Goal: Task Accomplishment & Management: Manage account settings

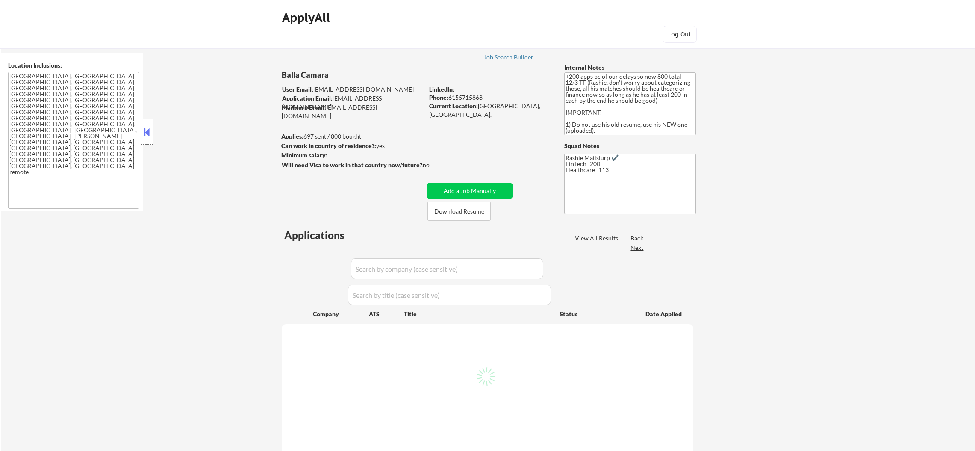
select select ""pending""
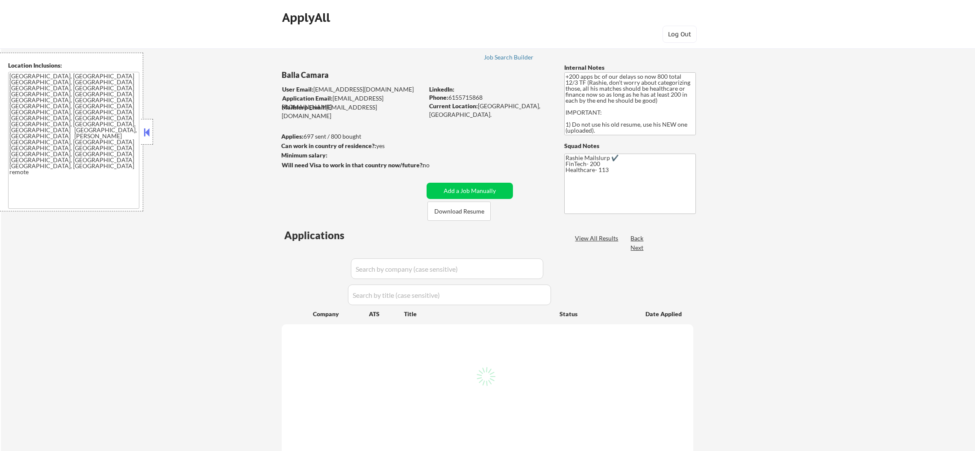
select select ""pending""
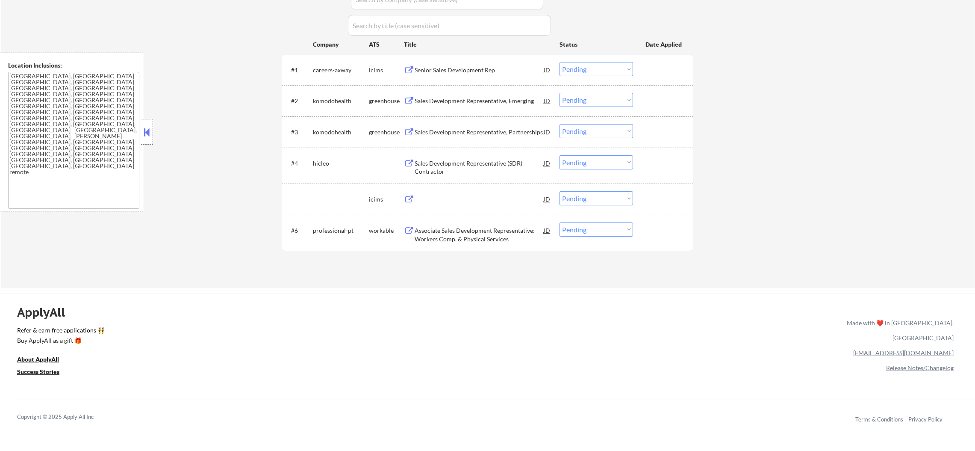
scroll to position [235, 0]
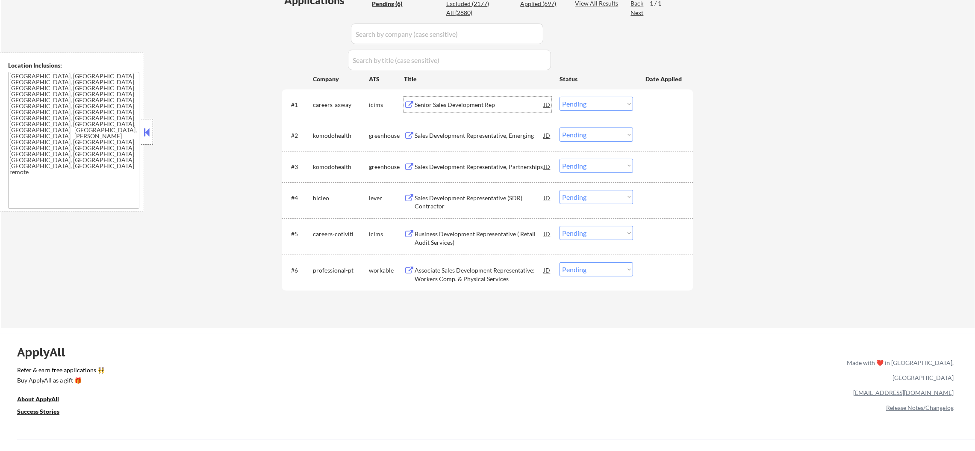
click at [482, 106] on div "Senior Sales Development Rep" at bounding box center [479, 104] width 129 height 9
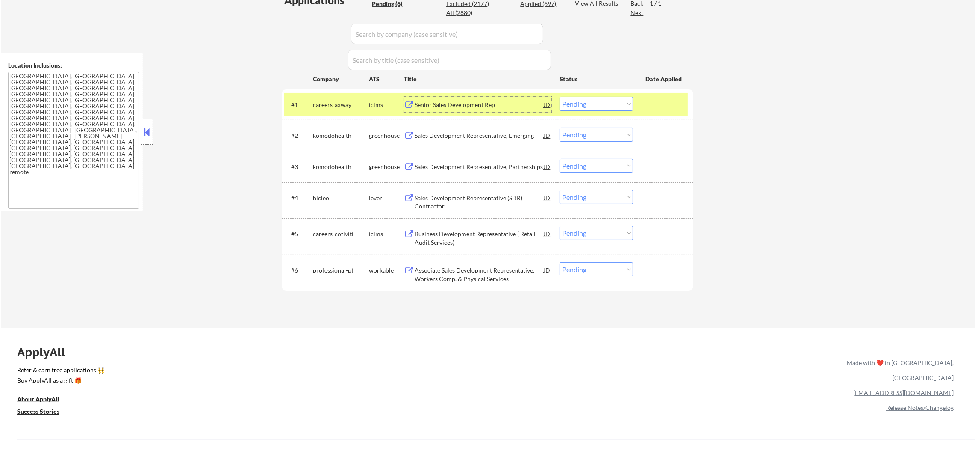
click at [579, 97] on select "Choose an option... Pending Applied Excluded (Questions) Excluded (Expired) Exc…" at bounding box center [597, 104] width 74 height 14
click at [560, 97] on select "Choose an option... Pending Applied Excluded (Questions) Excluded (Expired) Exc…" at bounding box center [597, 104] width 74 height 14
click at [347, 109] on div "careers-axway" at bounding box center [341, 104] width 56 height 15
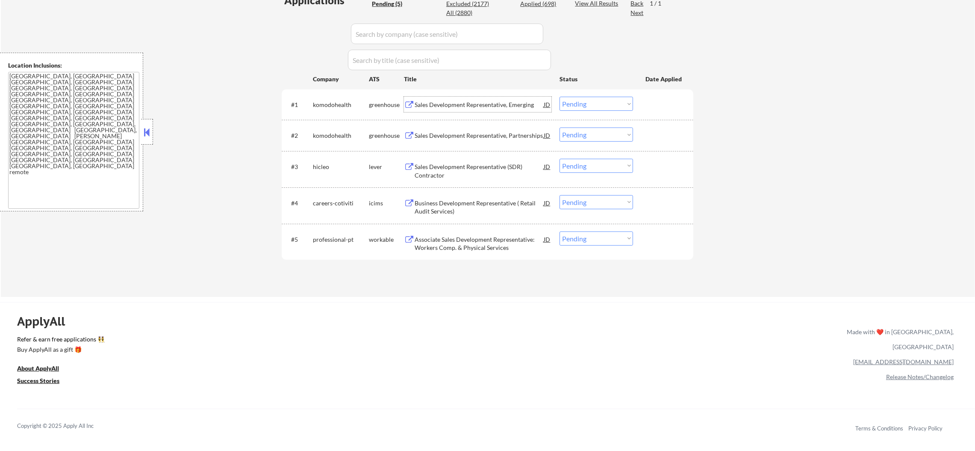
click at [483, 106] on div "Sales Development Representative, Emerging" at bounding box center [479, 104] width 129 height 9
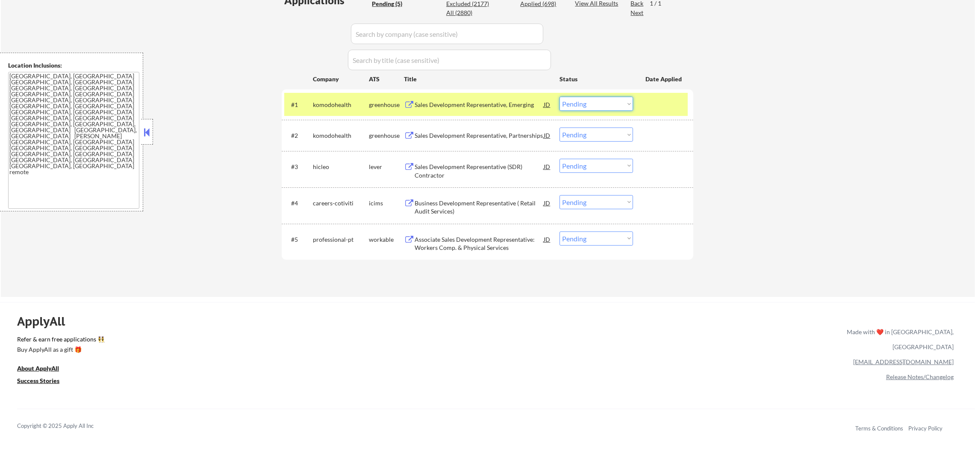
click at [596, 105] on select "Choose an option... Pending Applied Excluded (Questions) Excluded (Expired) Exc…" at bounding box center [597, 104] width 74 height 14
click at [560, 97] on select "Choose an option... Pending Applied Excluded (Questions) Excluded (Expired) Exc…" at bounding box center [597, 104] width 74 height 14
click at [314, 99] on div "komodohealth" at bounding box center [341, 104] width 56 height 15
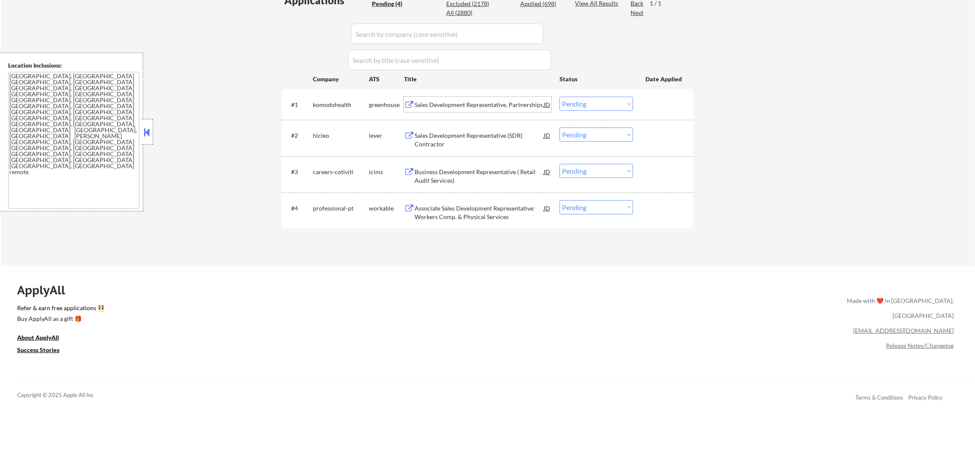
click at [453, 101] on div "Sales Development Representative, Partnerships" at bounding box center [479, 104] width 129 height 9
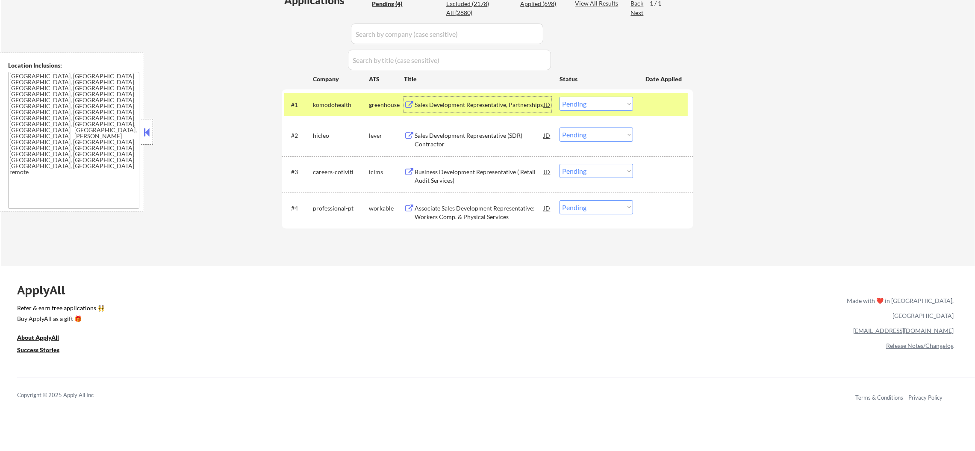
click at [574, 97] on select "Choose an option... Pending Applied Excluded (Questions) Excluded (Expired) Exc…" at bounding box center [597, 104] width 74 height 14
click at [560, 97] on select "Choose an option... Pending Applied Excluded (Questions) Excluded (Expired) Exc…" at bounding box center [597, 104] width 74 height 14
click at [317, 105] on div "komodohealth" at bounding box center [341, 104] width 56 height 9
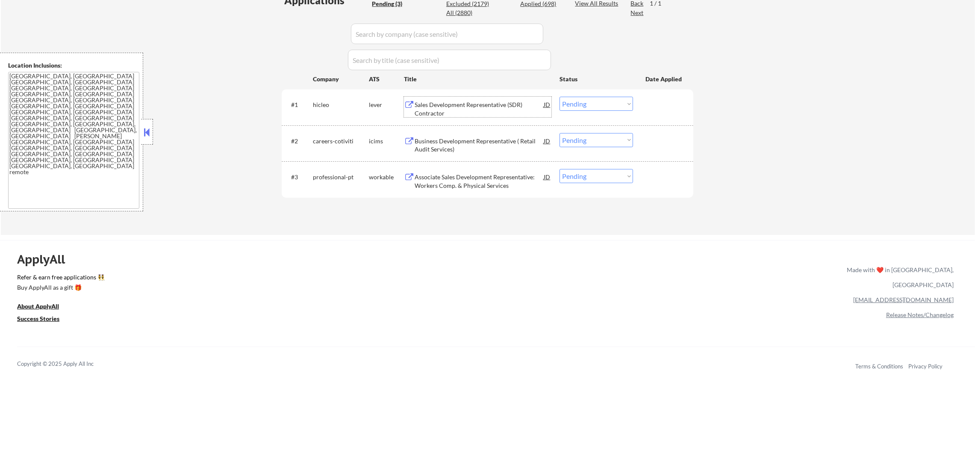
click at [439, 110] on div "Sales Development Representative (SDR) Contractor" at bounding box center [479, 108] width 129 height 17
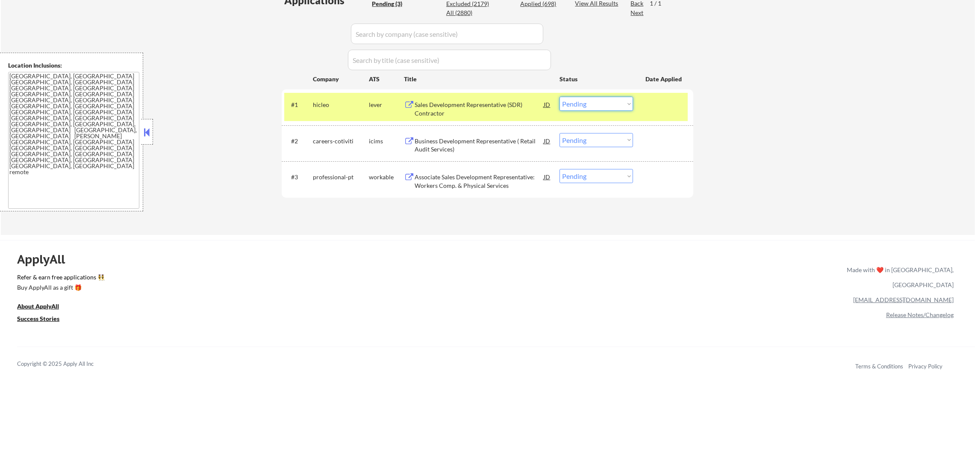
click at [581, 103] on select "Choose an option... Pending Applied Excluded (Questions) Excluded (Expired) Exc…" at bounding box center [597, 104] width 74 height 14
click at [560, 97] on select "Choose an option... Pending Applied Excluded (Questions) Excluded (Expired) Exc…" at bounding box center [597, 104] width 74 height 14
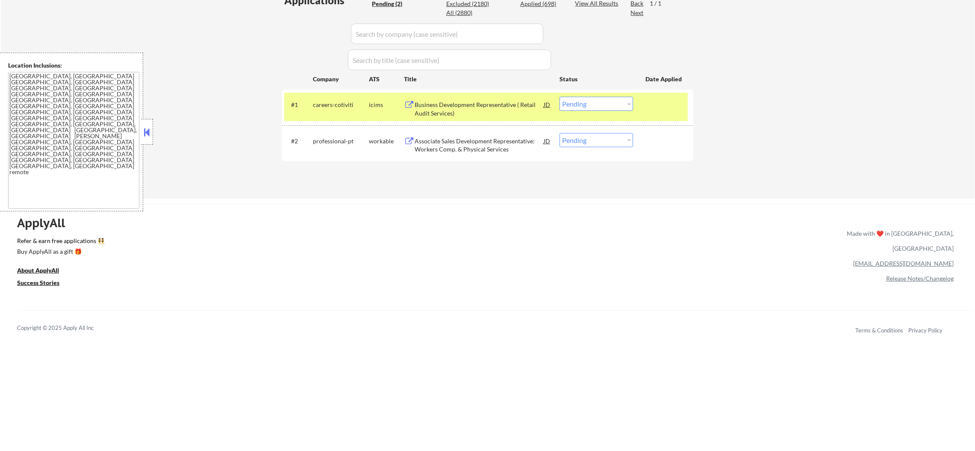
click at [460, 112] on div "Business Development Representative ( Retail Audit Services)" at bounding box center [479, 108] width 129 height 17
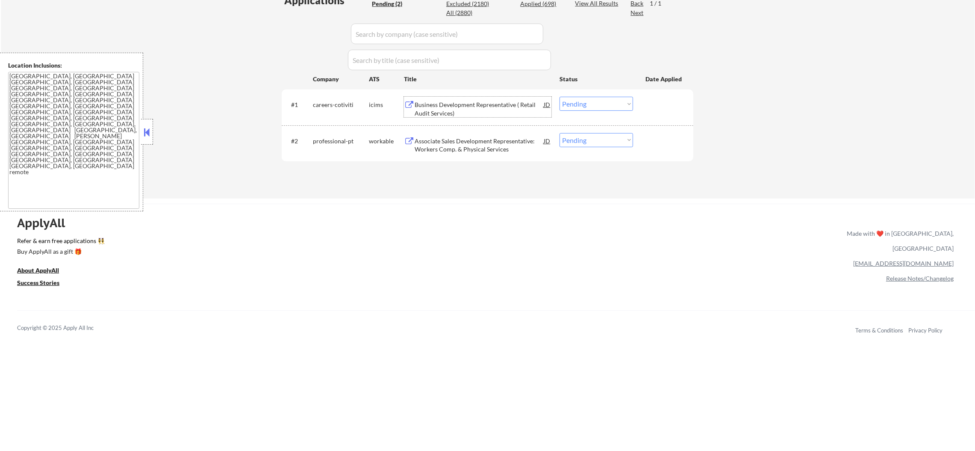
click at [574, 103] on select "Choose an option... Pending Applied Excluded (Questions) Excluded (Expired) Exc…" at bounding box center [597, 104] width 74 height 14
click at [560, 97] on select "Choose an option... Pending Applied Excluded (Questions) Excluded (Expired) Exc…" at bounding box center [597, 104] width 74 height 14
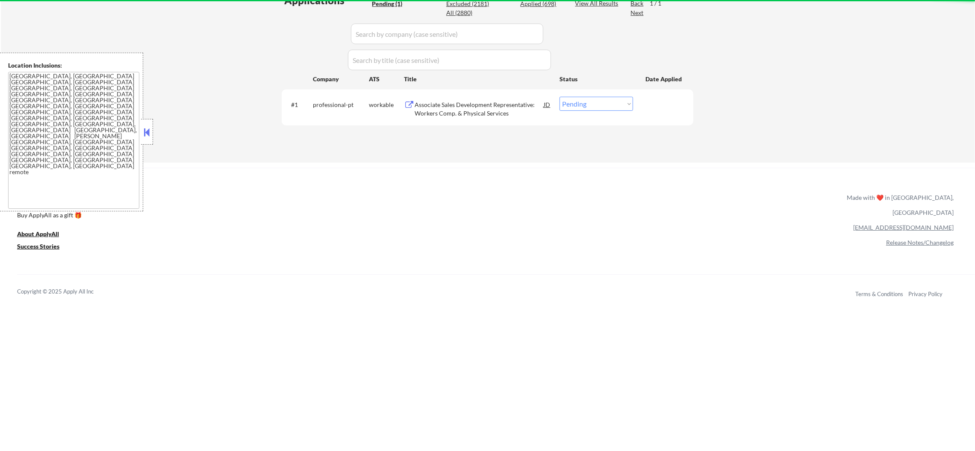
click at [487, 109] on div "Associate Sales Development Representative: Workers Comp. & Physical Services" at bounding box center [479, 108] width 129 height 17
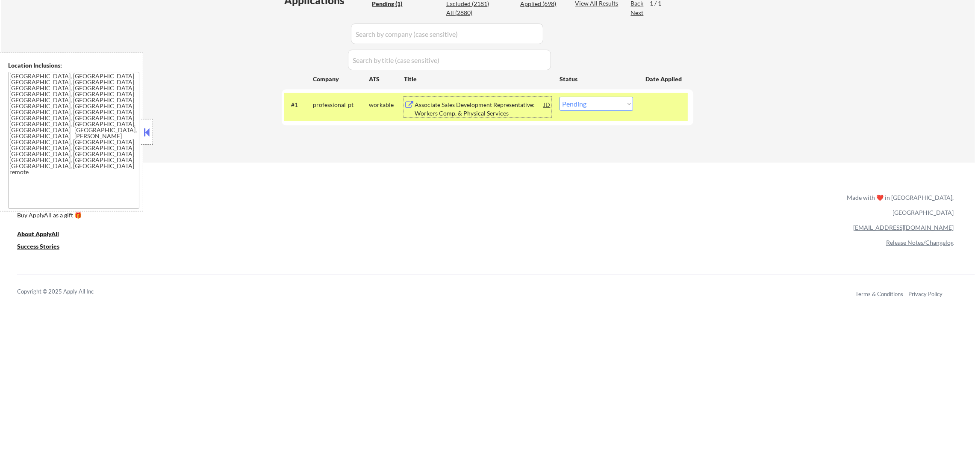
click at [597, 105] on select "Choose an option... Pending Applied Excluded (Questions) Excluded (Expired) Exc…" at bounding box center [597, 104] width 74 height 14
select select ""applied""
click at [560, 97] on select "Choose an option... Pending Applied Excluded (Questions) Excluded (Expired) Exc…" at bounding box center [597, 104] width 74 height 14
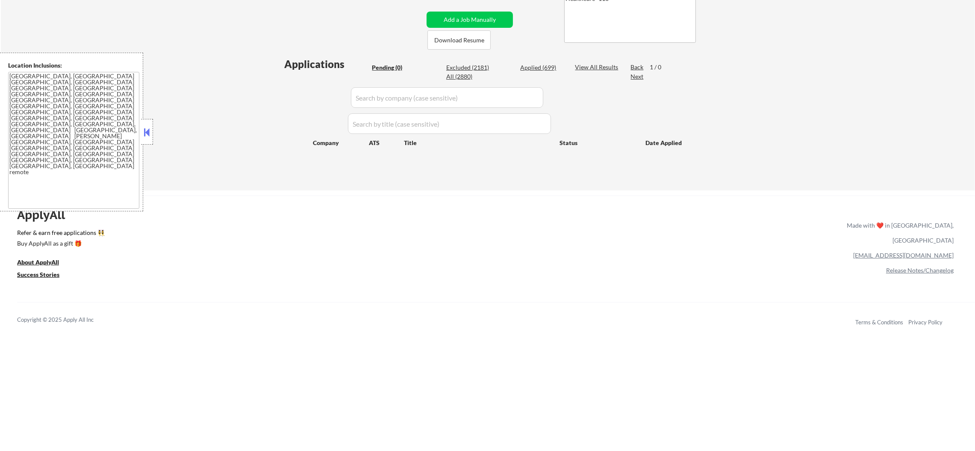
scroll to position [171, 0]
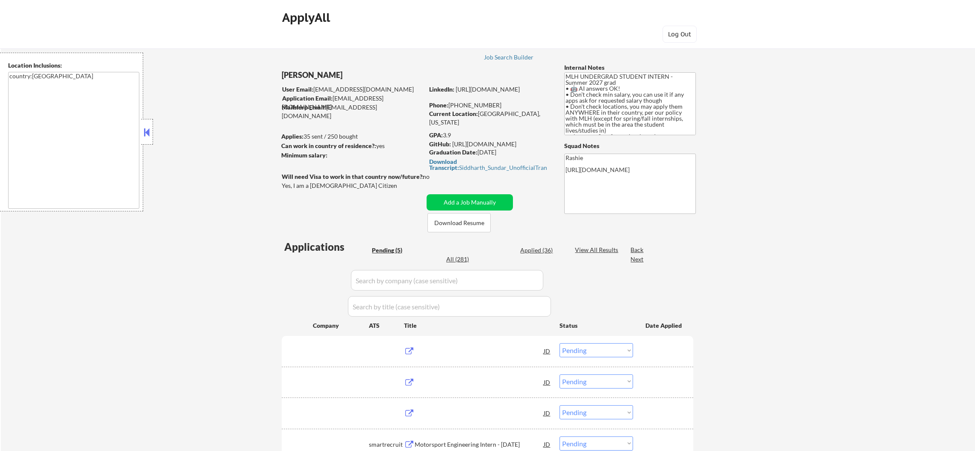
select select ""pending""
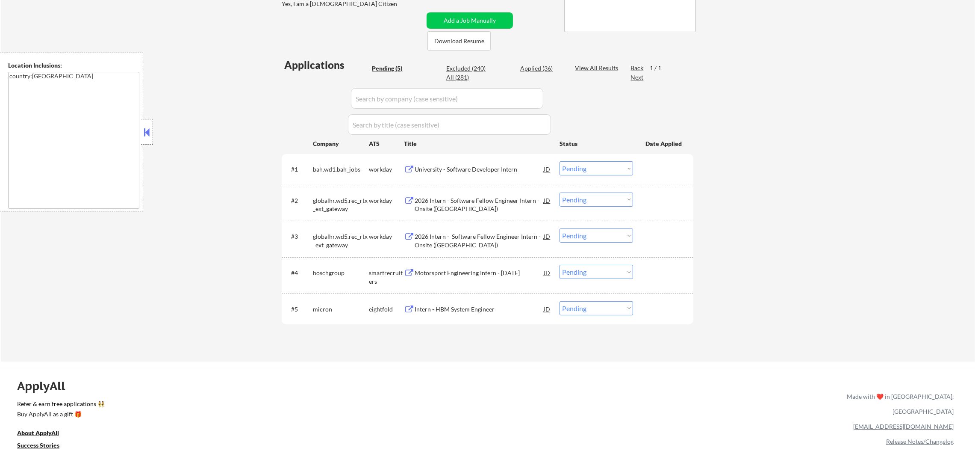
scroll to position [192, 0]
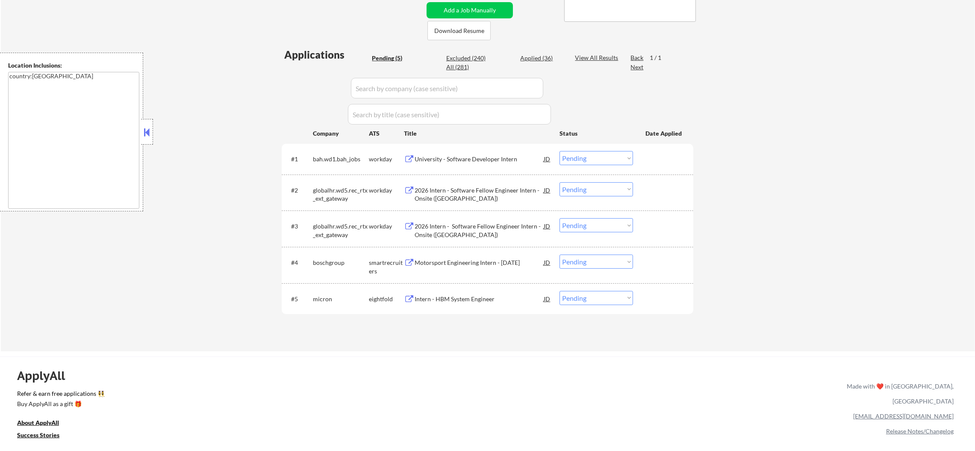
click at [455, 156] on div "University - Software Developer Intern" at bounding box center [479, 159] width 129 height 9
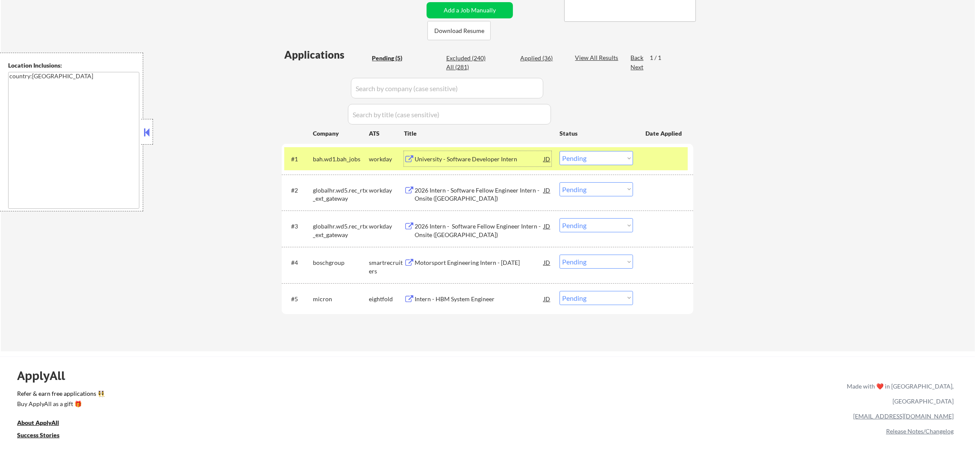
click at [335, 154] on div "bah.wd1.bah_jobs" at bounding box center [341, 158] width 56 height 15
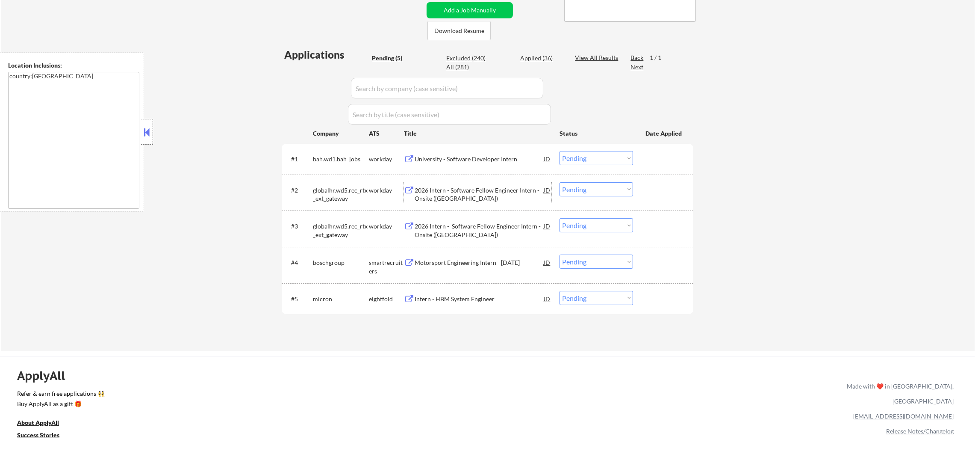
click at [485, 190] on div "2026 Intern - Software Fellow Engineer Intern - Onsite ([GEOGRAPHIC_DATA])" at bounding box center [479, 194] width 129 height 17
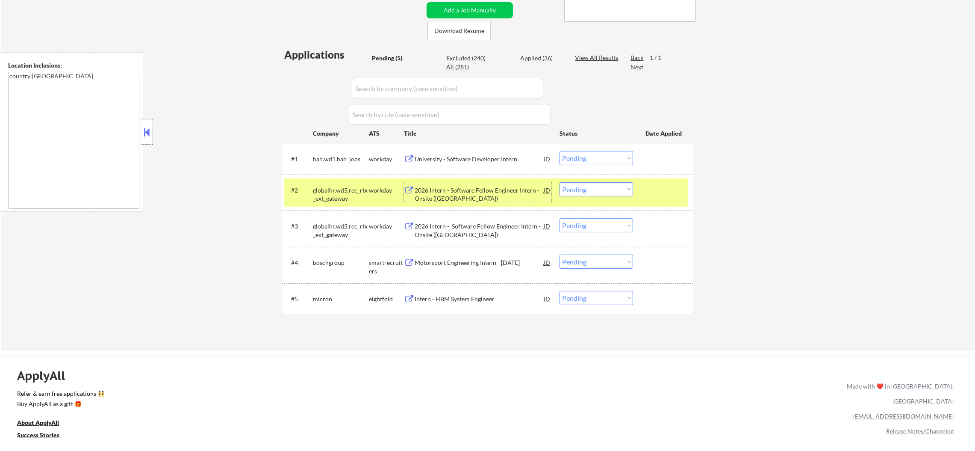
click at [489, 189] on div "2026 Intern - Software Fellow Engineer Intern - Onsite ([GEOGRAPHIC_DATA])" at bounding box center [479, 194] width 129 height 17
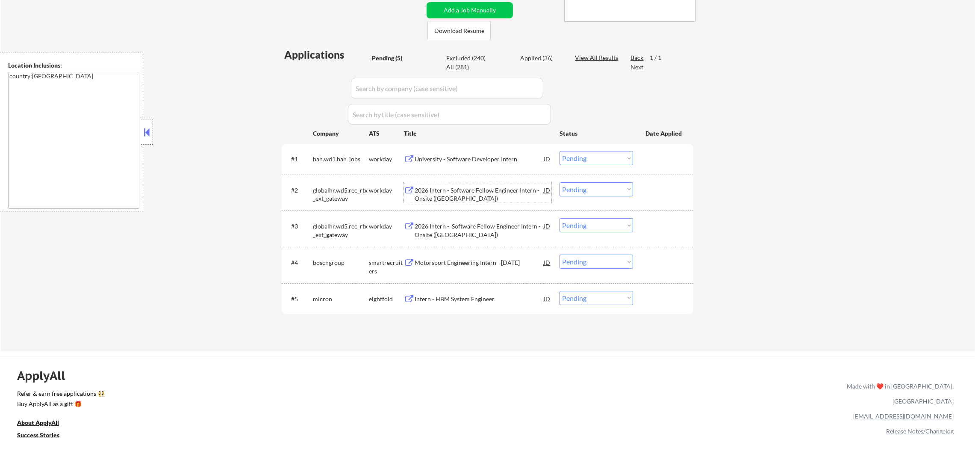
click at [471, 187] on div "2026 Intern - Software Fellow Engineer Intern - Onsite ([GEOGRAPHIC_DATA])" at bounding box center [479, 194] width 129 height 17
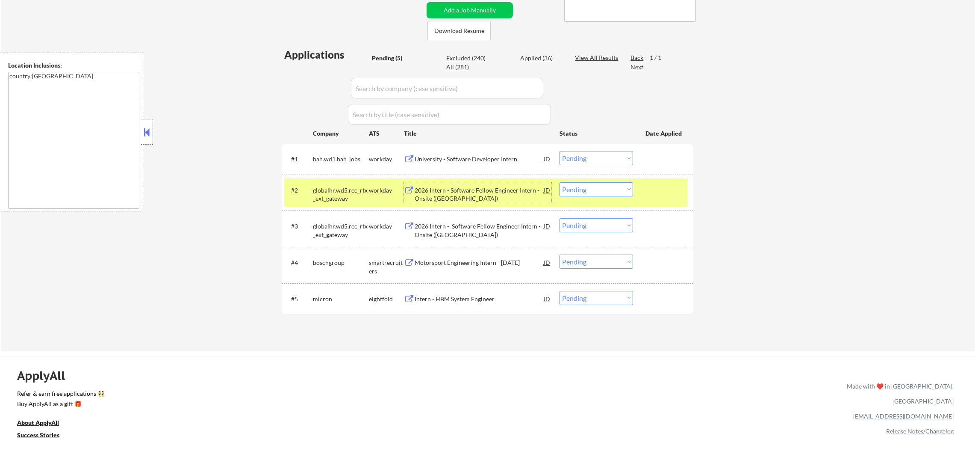
click at [348, 193] on div "globalhr.wd5.rec_rtx_ext_gateway" at bounding box center [341, 194] width 56 height 17
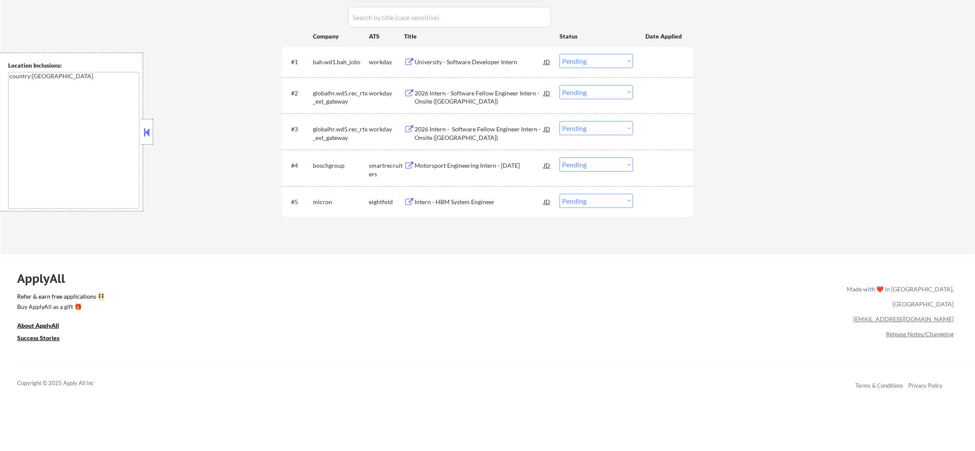
scroll to position [299, 0]
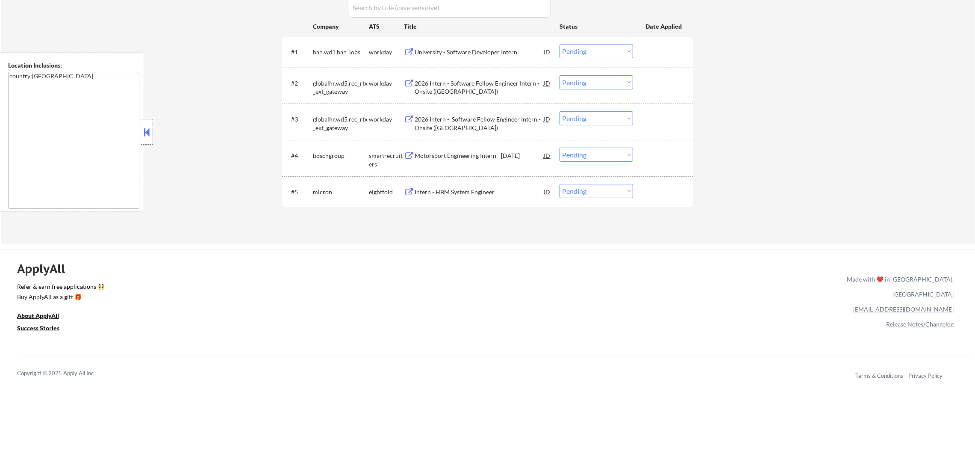
click at [475, 192] on div "Intern - HBM System Engineer" at bounding box center [479, 192] width 129 height 9
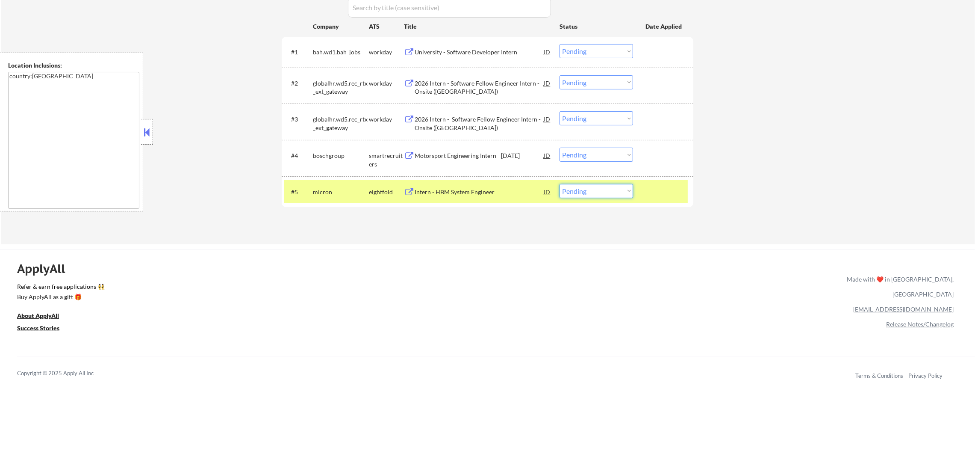
click at [571, 192] on select "Choose an option... Pending Applied Excluded (Questions) Excluded (Expired) Exc…" at bounding box center [597, 191] width 74 height 14
select select ""excluded__other_""
click at [560, 184] on select "Choose an option... Pending Applied Excluded (Questions) Excluded (Expired) Exc…" at bounding box center [597, 191] width 74 height 14
click at [321, 184] on div "micron" at bounding box center [341, 191] width 56 height 15
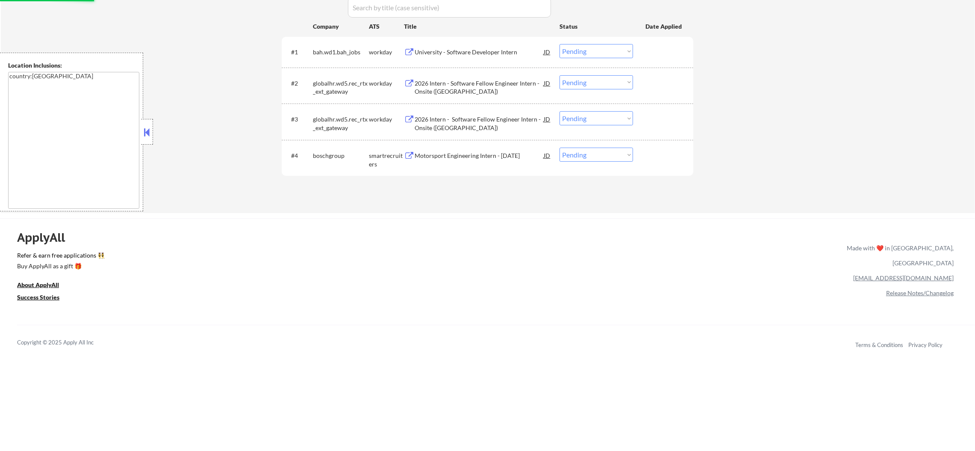
click at [466, 153] on div "Motorsport Engineering Intern - [DATE]" at bounding box center [479, 155] width 129 height 9
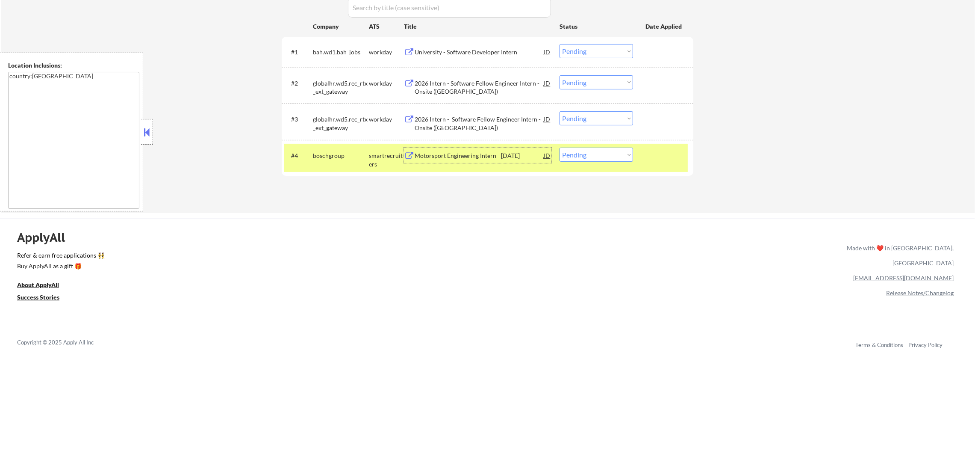
click at [455, 150] on div "Motorsport Engineering Intern - [DATE]" at bounding box center [479, 155] width 129 height 15
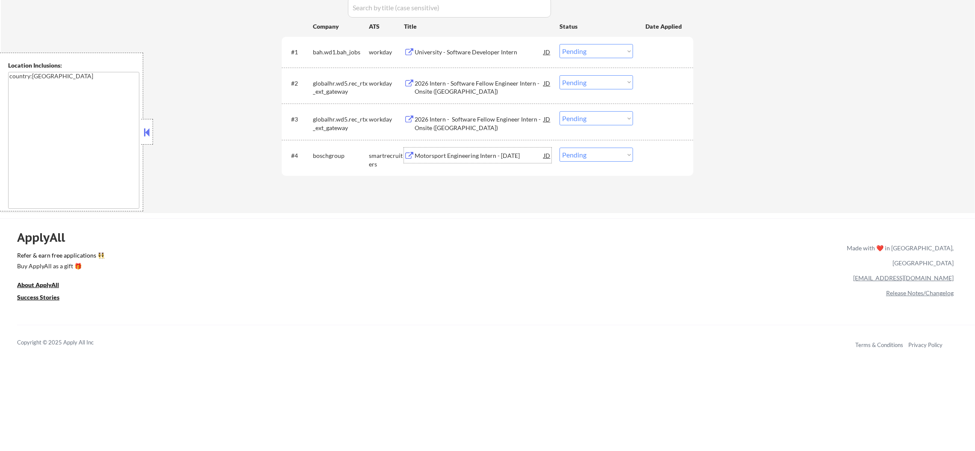
drag, startPoint x: 585, startPoint y: 149, endPoint x: 586, endPoint y: 153, distance: 4.6
click at [585, 149] on select "Choose an option... Pending Applied Excluded (Questions) Excluded (Expired) Exc…" at bounding box center [597, 155] width 74 height 14
select select ""applied""
click at [560, 148] on select "Choose an option... Pending Applied Excluded (Questions) Excluded (Expired) Exc…" at bounding box center [597, 155] width 74 height 14
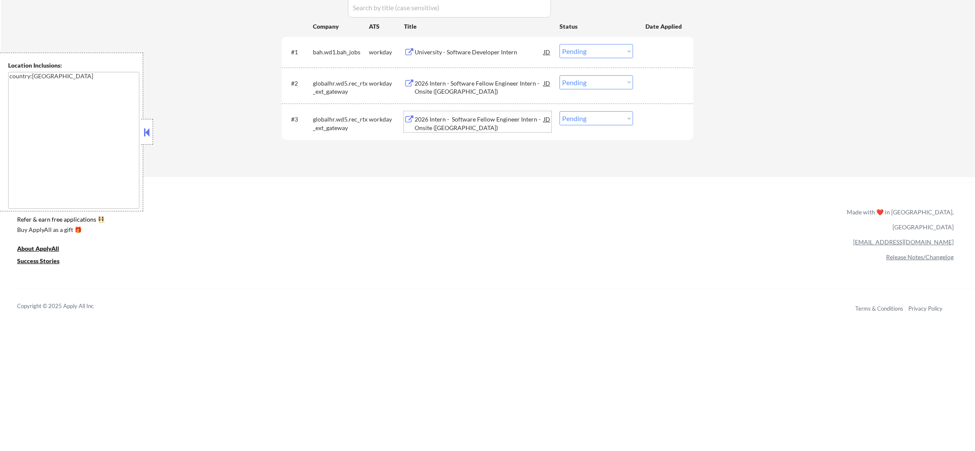
click at [455, 118] on div "2026 Intern - Software Fellow Engineer Intern - Onsite ([GEOGRAPHIC_DATA])" at bounding box center [479, 123] width 129 height 17
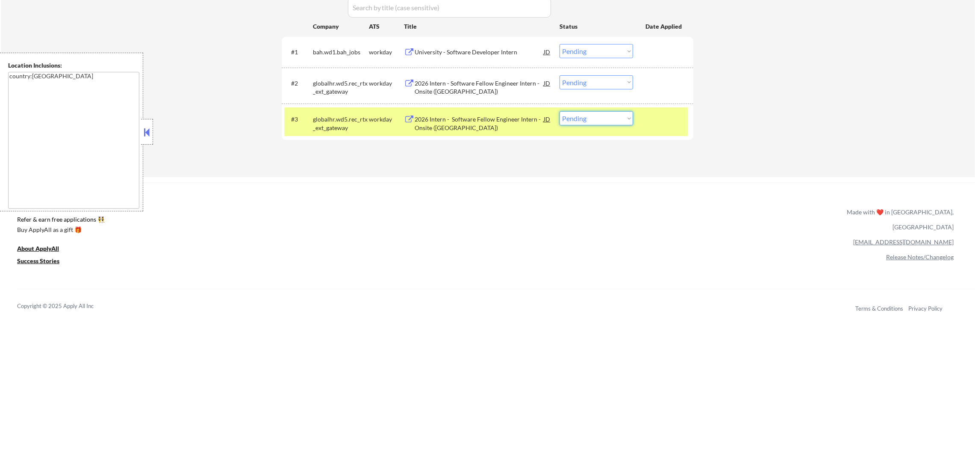
click at [604, 122] on select "Choose an option... Pending Applied Excluded (Questions) Excluded (Expired) Exc…" at bounding box center [597, 118] width 74 height 14
select select ""excluded__other_""
click at [560, 111] on select "Choose an option... Pending Applied Excluded (Questions) Excluded (Expired) Exc…" at bounding box center [597, 118] width 74 height 14
click at [309, 106] on div "#3 globalhr.wd5.rec_rtx_ext_gateway workday 2026 Intern - Software Fellow Engin…" at bounding box center [488, 121] width 412 height 36
click at [326, 121] on div "globalhr.wd5.rec_rtx_ext_gateway" at bounding box center [341, 123] width 56 height 17
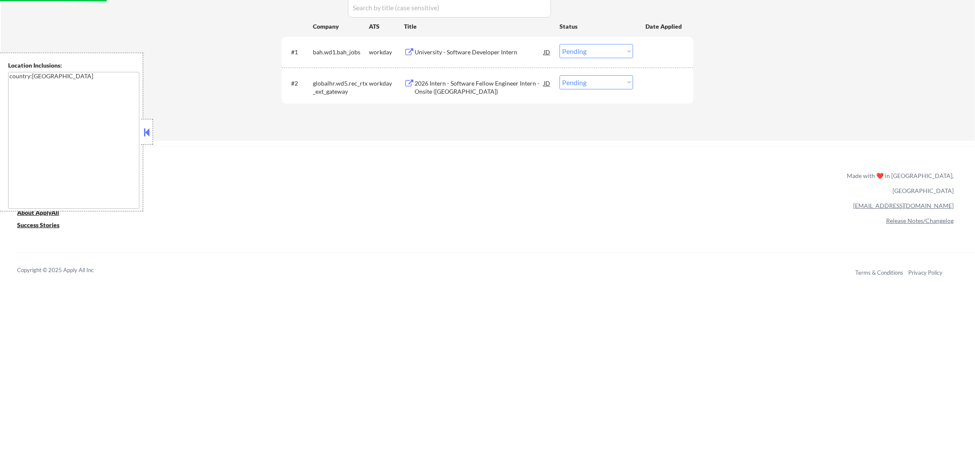
scroll to position [257, 0]
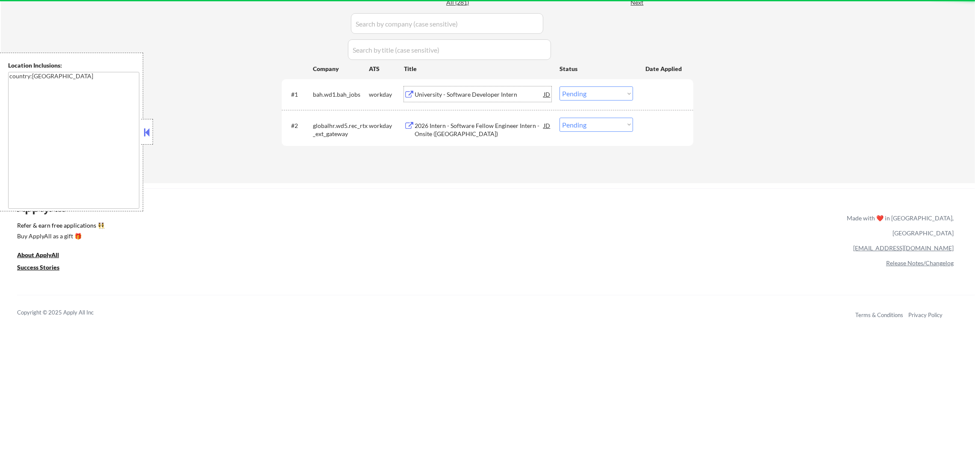
click at [476, 89] on div "University - Software Developer Intern" at bounding box center [479, 93] width 129 height 15
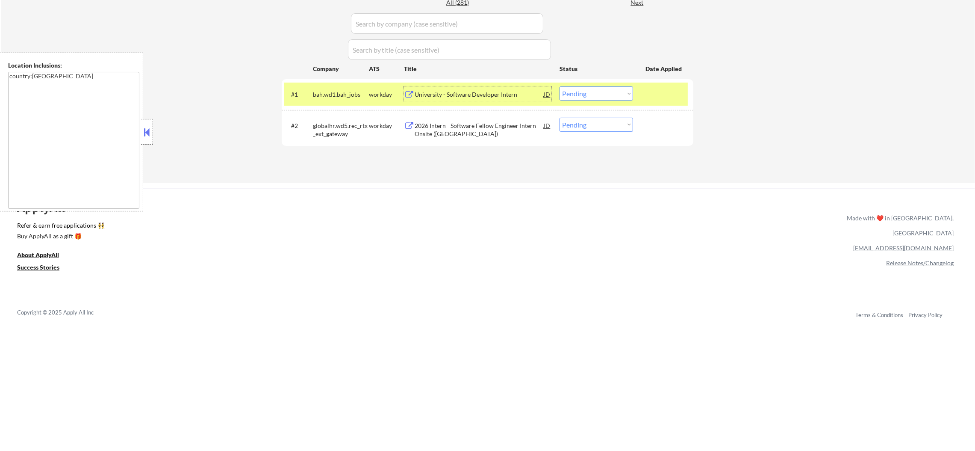
click at [577, 94] on select "Choose an option... Pending Applied Excluded (Questions) Excluded (Expired) Exc…" at bounding box center [597, 93] width 74 height 14
click at [560, 86] on select "Choose an option... Pending Applied Excluded (Questions) Excluded (Expired) Exc…" at bounding box center [597, 93] width 74 height 14
click at [345, 93] on div "bah.wd1.bah_jobs" at bounding box center [341, 94] width 56 height 9
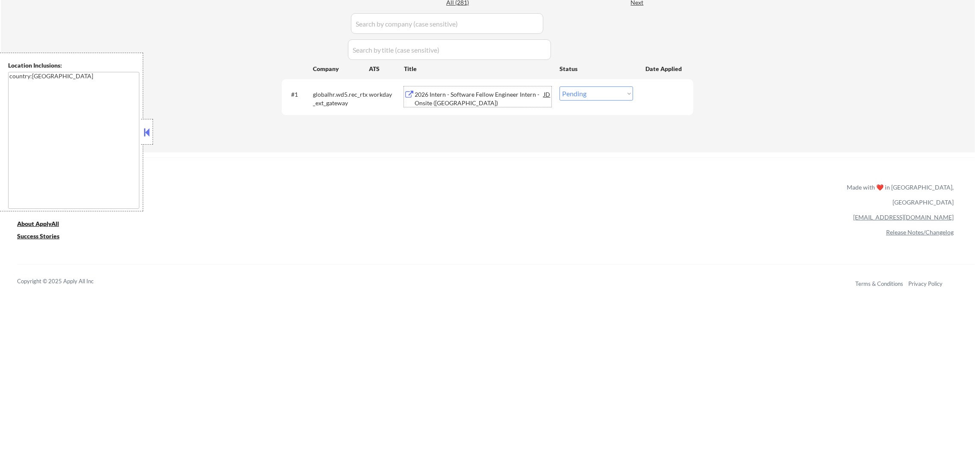
click at [490, 92] on div "2026 Intern - Software Fellow Engineer Intern - Onsite ([GEOGRAPHIC_DATA])" at bounding box center [479, 98] width 129 height 17
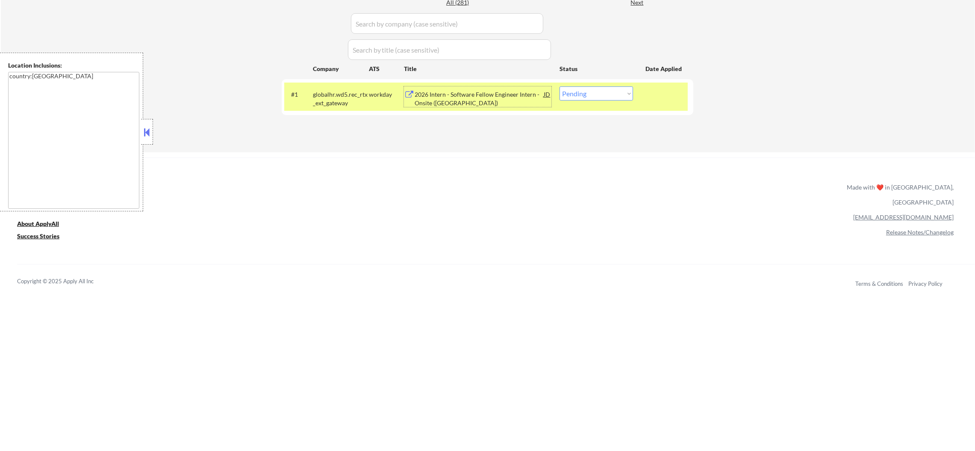
click at [596, 99] on select "Choose an option... Pending Applied Excluded (Questions) Excluded (Expired) Exc…" at bounding box center [597, 93] width 74 height 14
select select ""excluded""
click at [560, 86] on select "Choose an option... Pending Applied Excluded (Questions) Excluded (Expired) Exc…" at bounding box center [597, 93] width 74 height 14
click at [314, 97] on div "globalhr.wd5.rec_rtx_ext_gateway" at bounding box center [341, 98] width 56 height 17
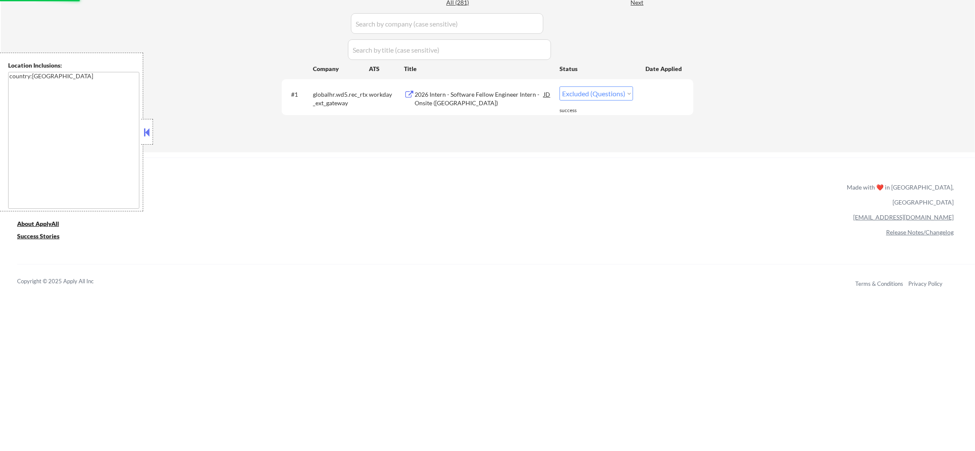
select select ""excluded""
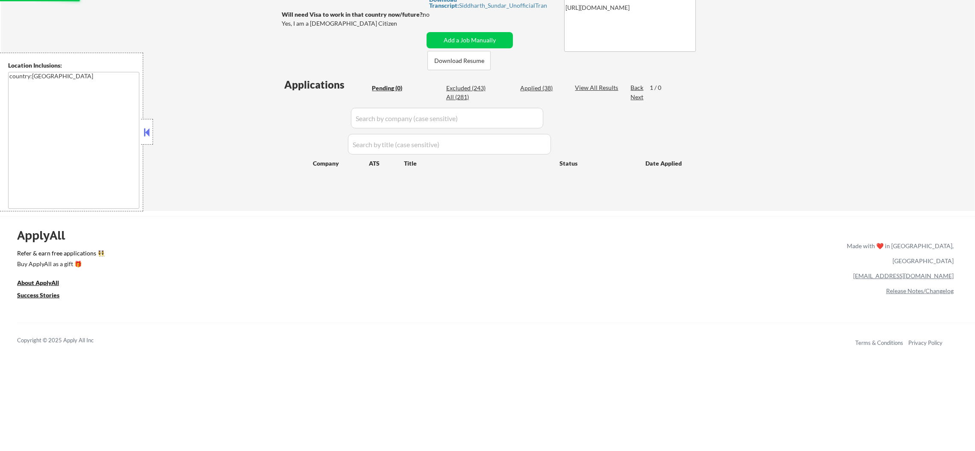
scroll to position [150, 0]
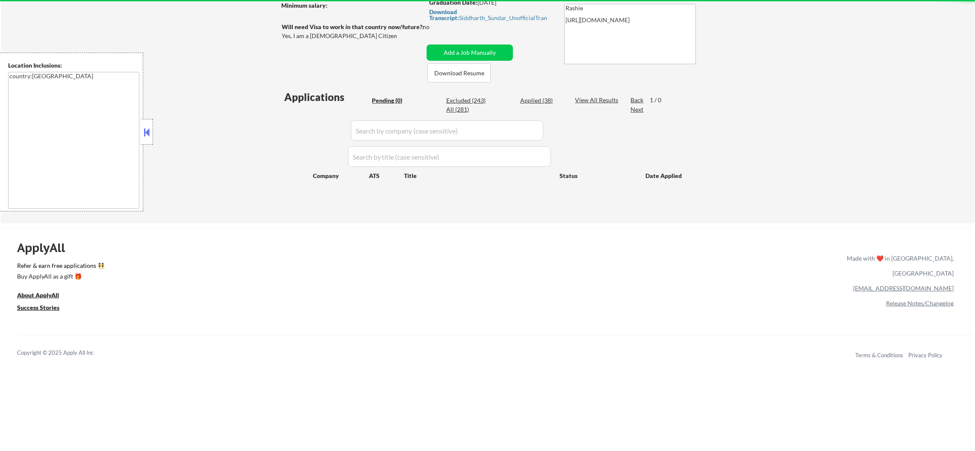
click at [543, 99] on div "Applied (38)" at bounding box center [541, 100] width 43 height 9
select select ""applied""
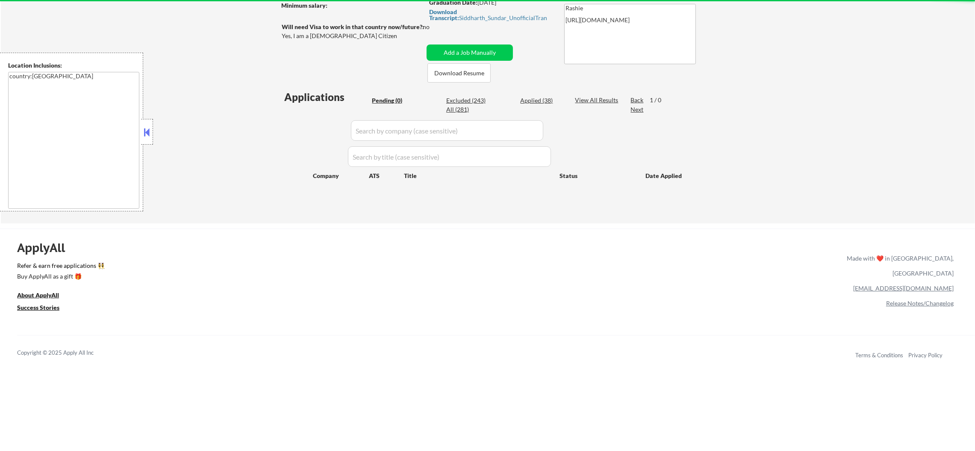
select select ""applied""
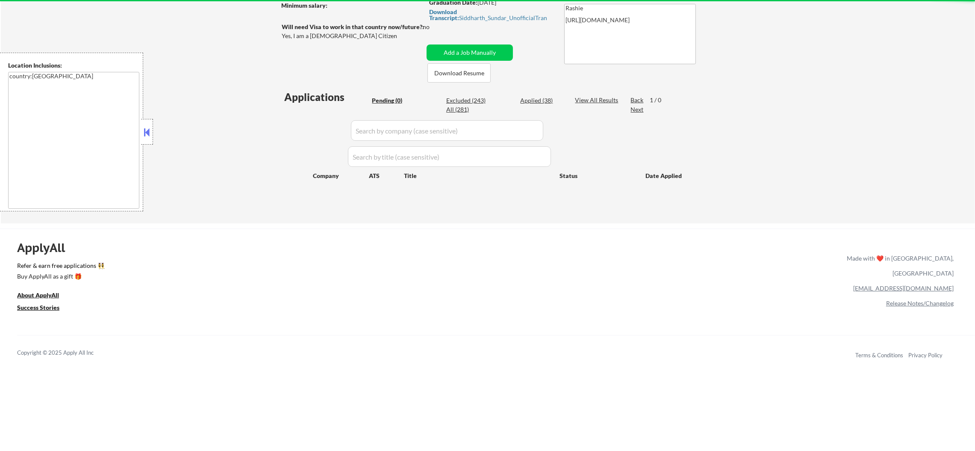
select select ""applied""
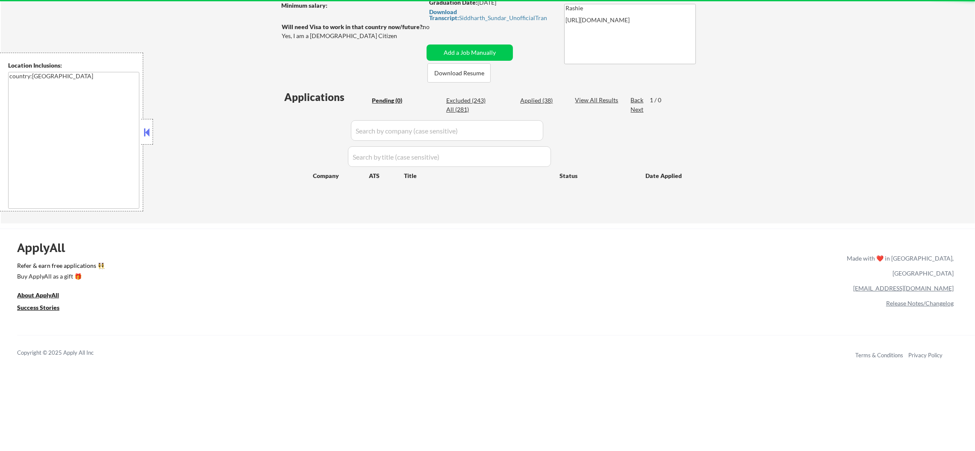
select select ""applied""
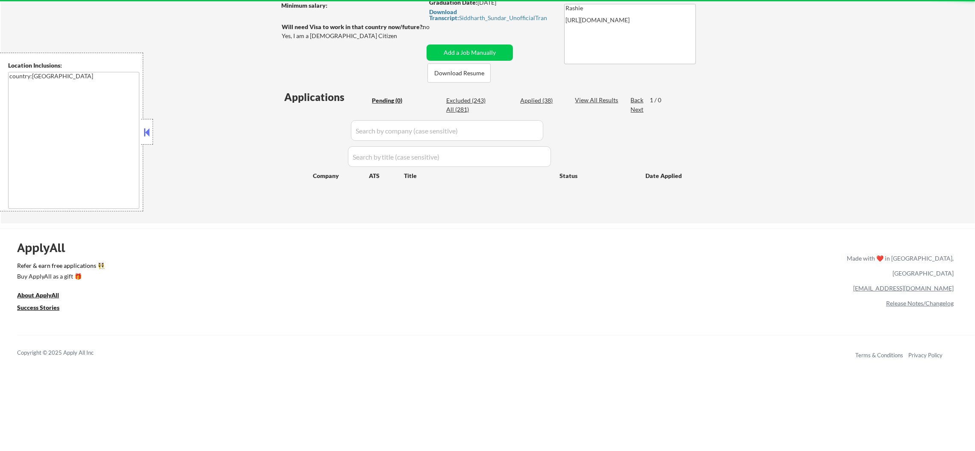
select select ""applied""
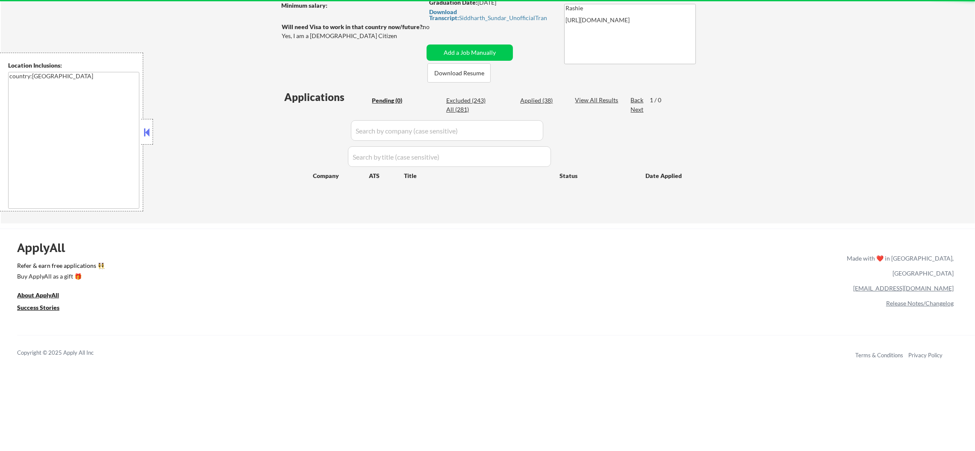
select select ""applied""
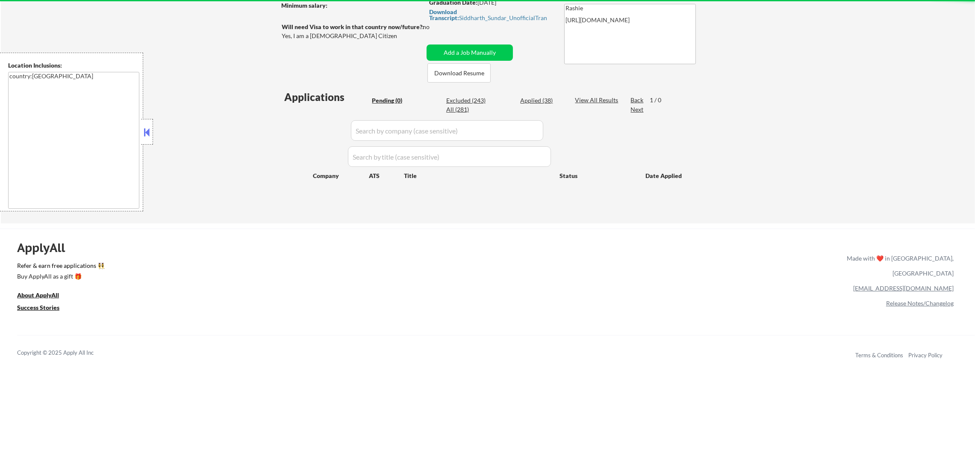
select select ""applied""
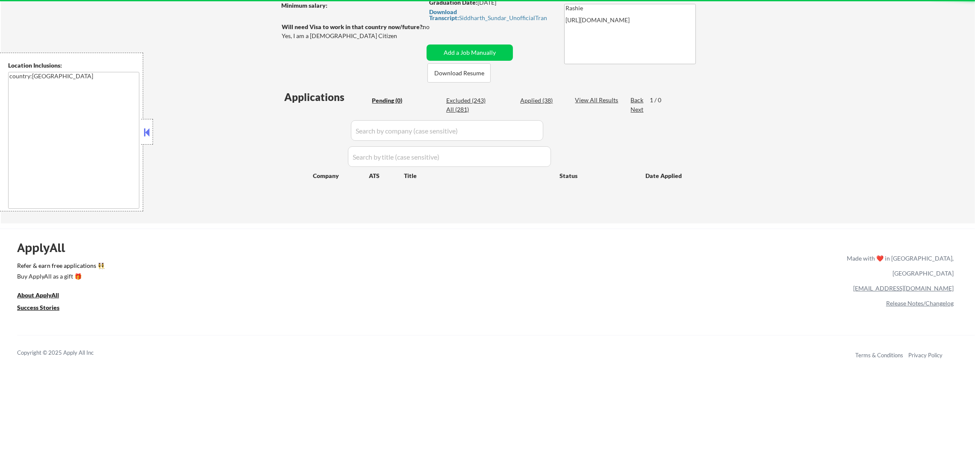
select select ""applied""
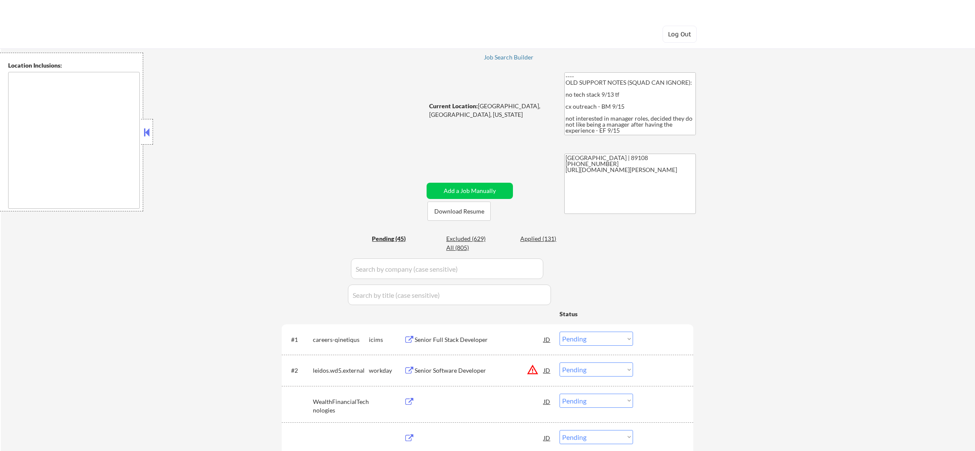
select select ""pending""
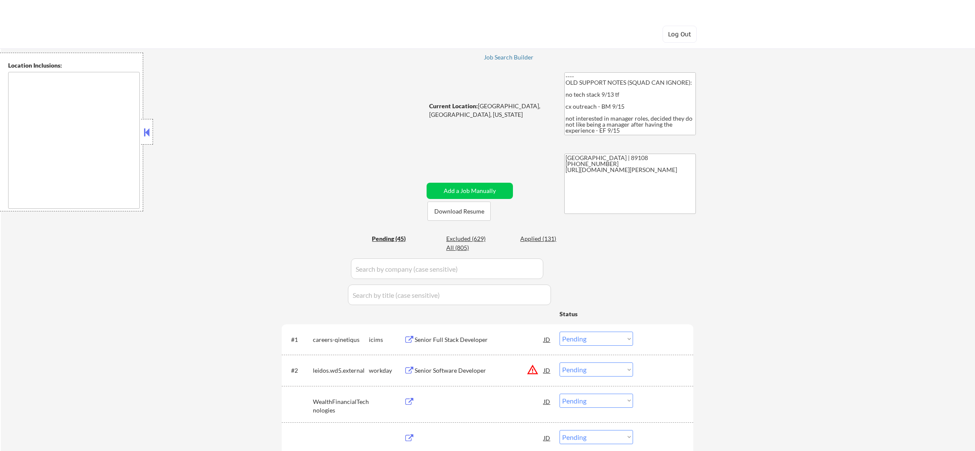
select select ""pending""
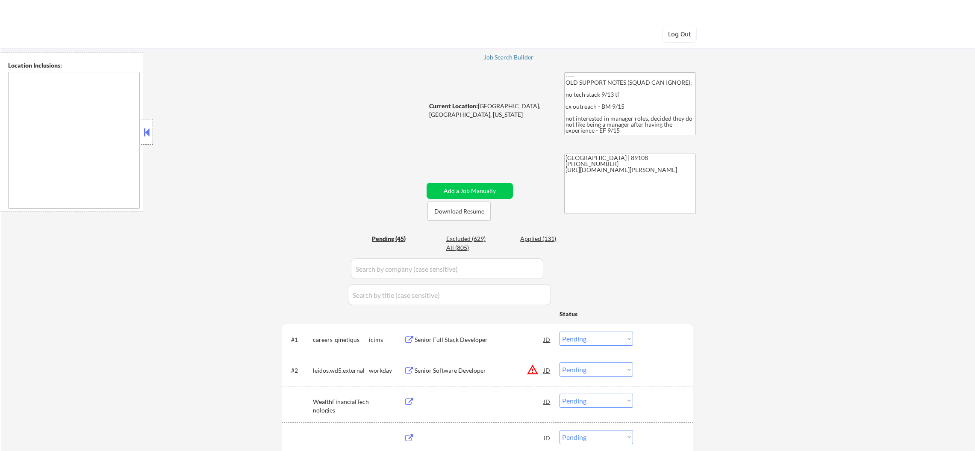
select select ""pending""
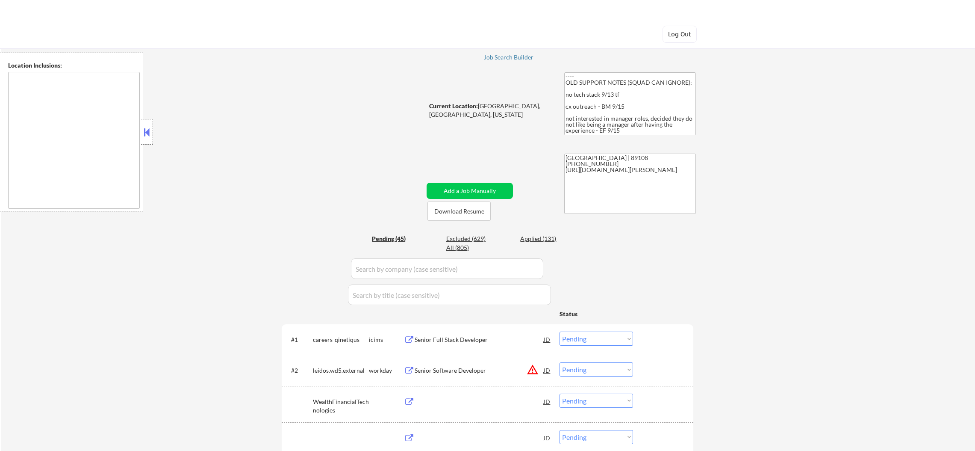
select select ""pending""
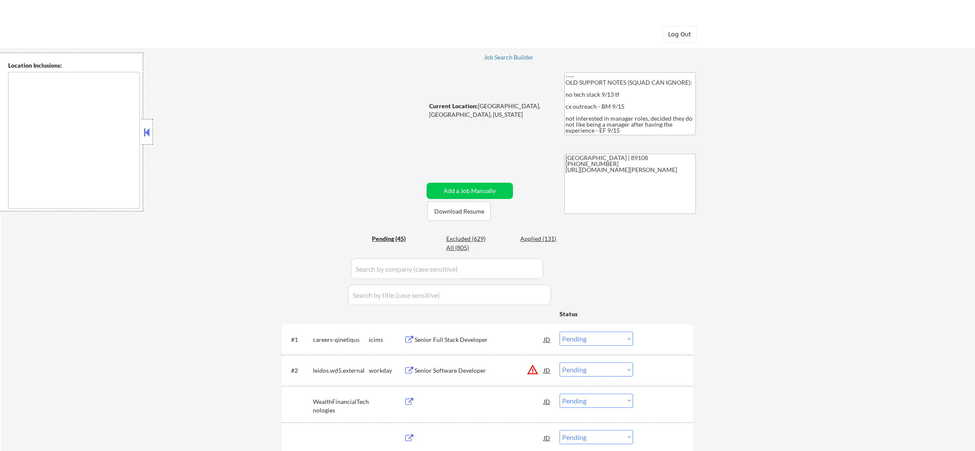
select select ""pending""
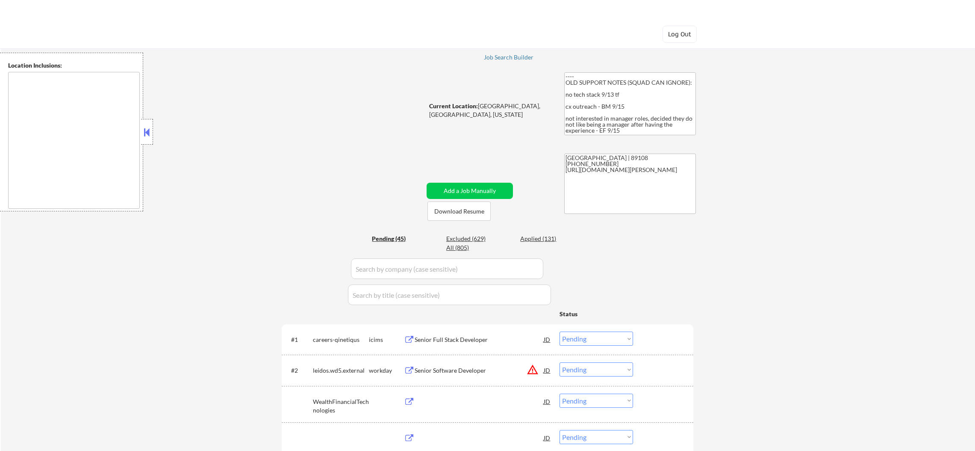
select select ""pending""
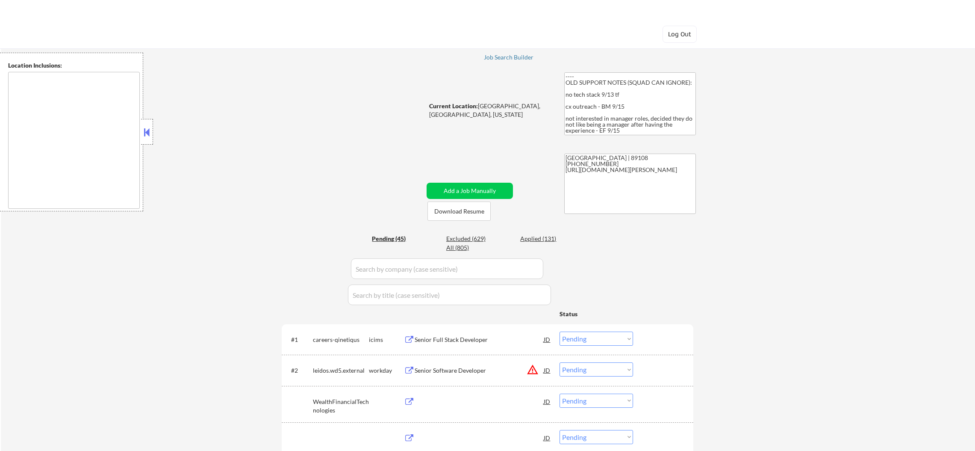
select select ""pending""
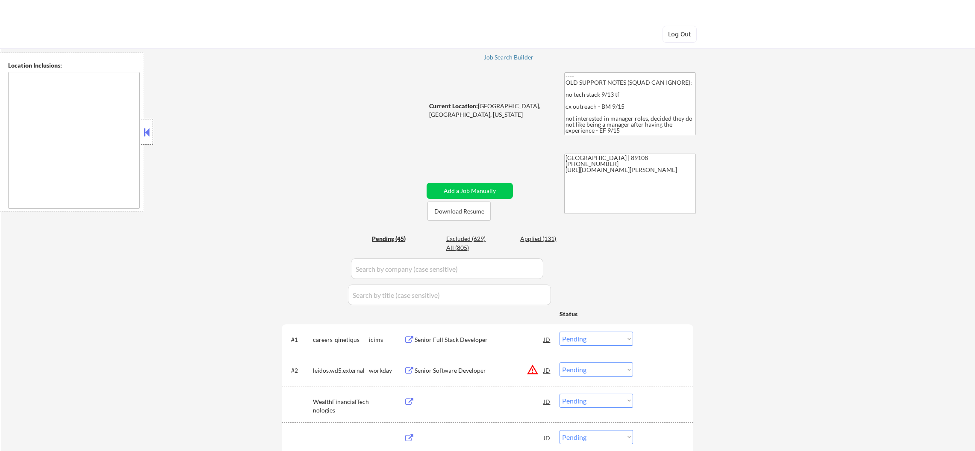
select select ""pending""
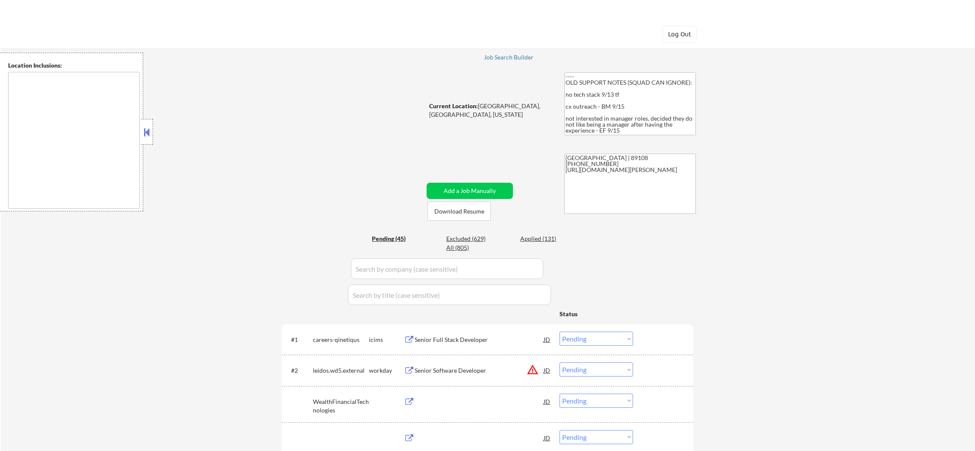
select select ""pending""
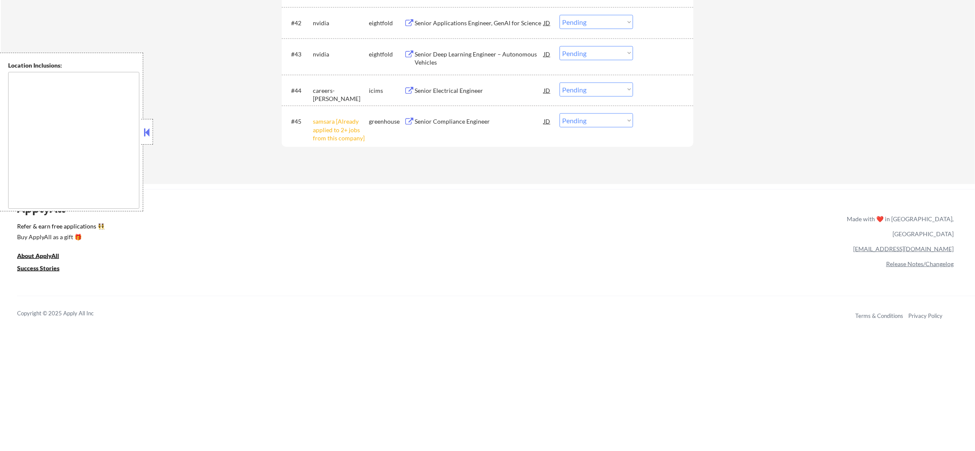
scroll to position [1813, 0]
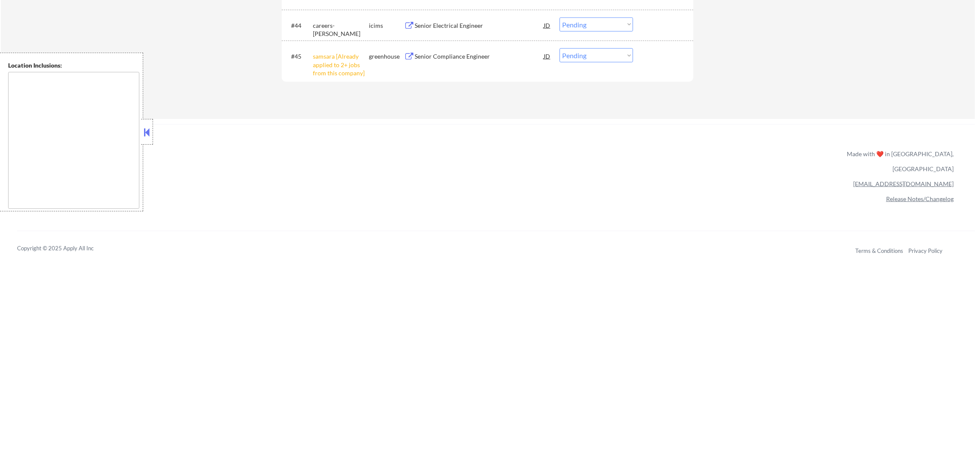
click at [606, 53] on select "Choose an option... Pending Applied Excluded (Questions) Excluded (Expired) Exc…" at bounding box center [597, 55] width 74 height 14
select select ""excluded__other_""
click at [560, 48] on select "Choose an option... Pending Applied Excluded (Questions) Excluded (Expired) Exc…" at bounding box center [597, 55] width 74 height 14
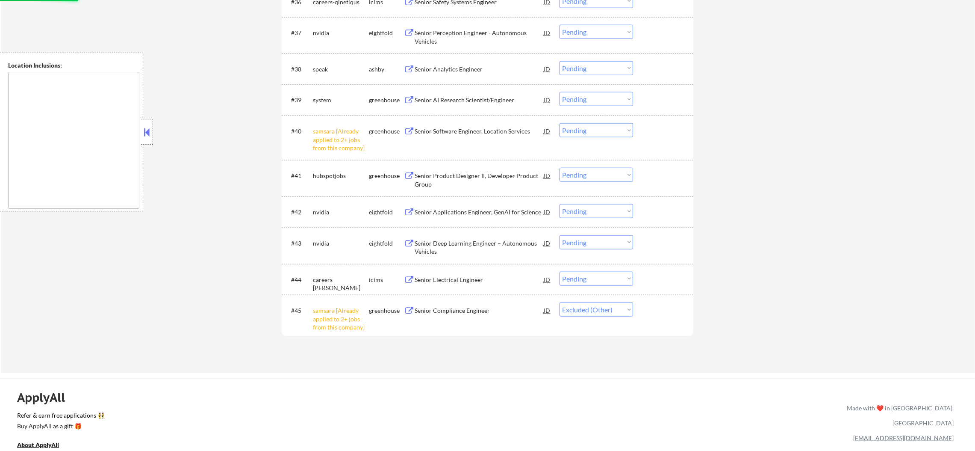
scroll to position [1556, 0]
click at [581, 135] on select "Choose an option... Pending Applied Excluded (Questions) Excluded (Expired) Exc…" at bounding box center [597, 133] width 74 height 14
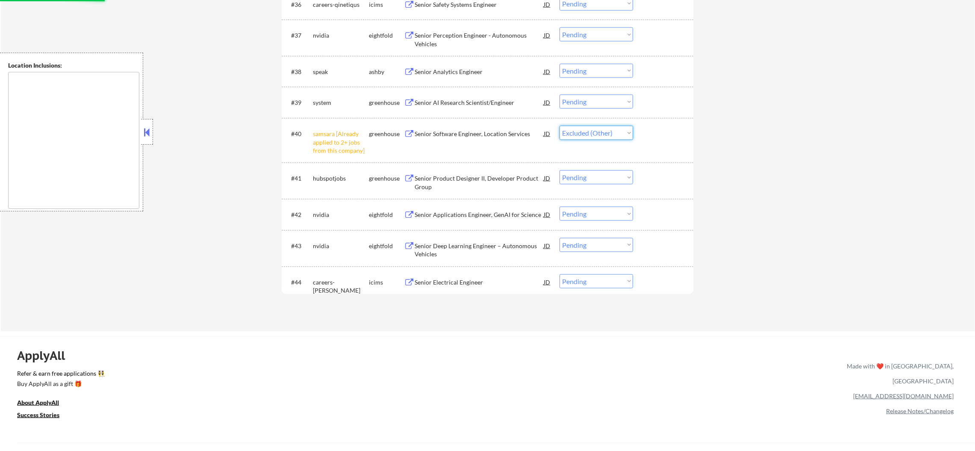
click at [560, 126] on select "Choose an option... Pending Applied Excluded (Questions) Excluded (Expired) Exc…" at bounding box center [597, 133] width 74 height 14
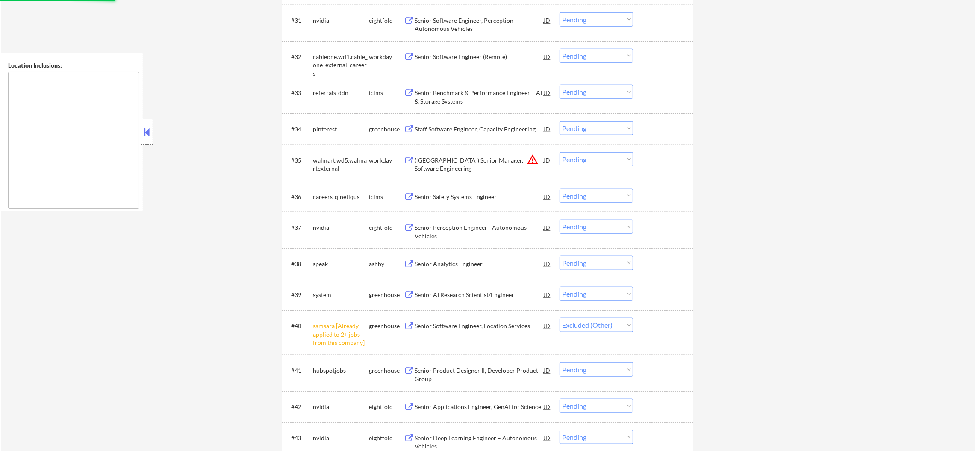
scroll to position [1364, 0]
click at [532, 161] on button "warning_amber" at bounding box center [533, 160] width 12 height 12
select select ""pending""
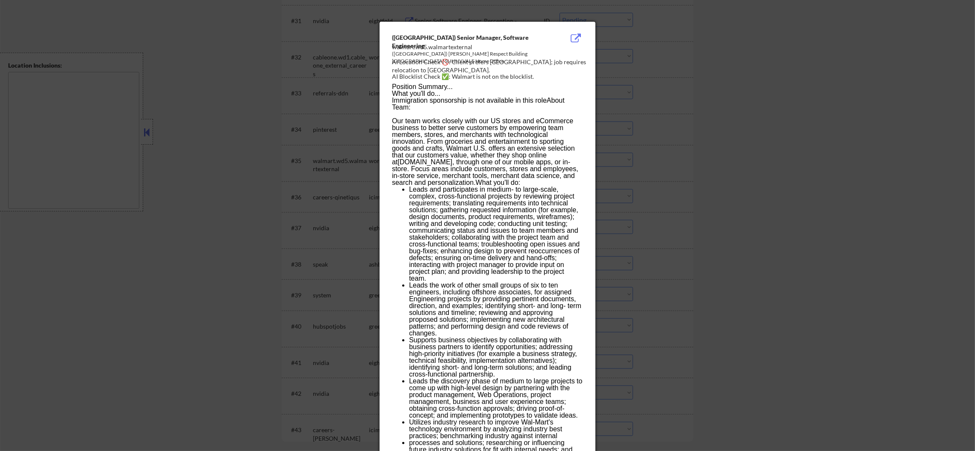
click at [673, 153] on div at bounding box center [487, 225] width 975 height 451
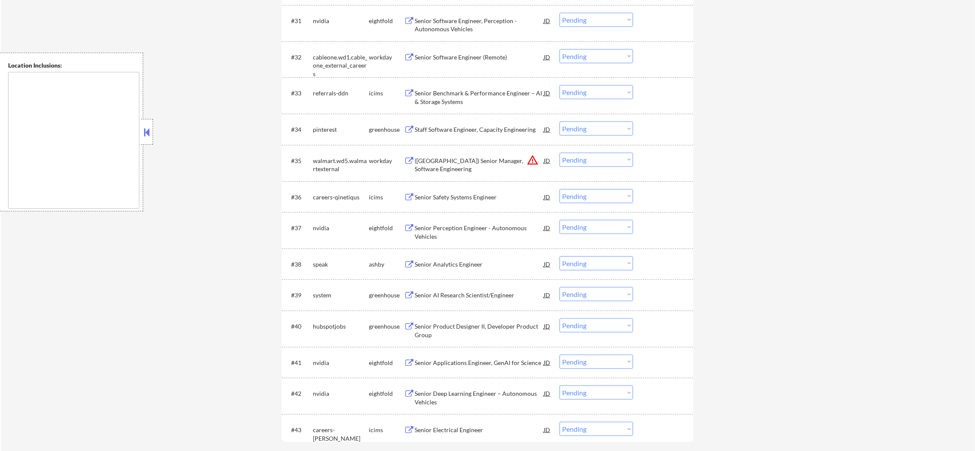
click at [604, 162] on select "Choose an option... Pending Applied Excluded (Questions) Excluded (Expired) Exc…" at bounding box center [597, 160] width 74 height 14
click at [560, 153] on select "Choose an option... Pending Applied Excluded (Questions) Excluded (Expired) Exc…" at bounding box center [597, 160] width 74 height 14
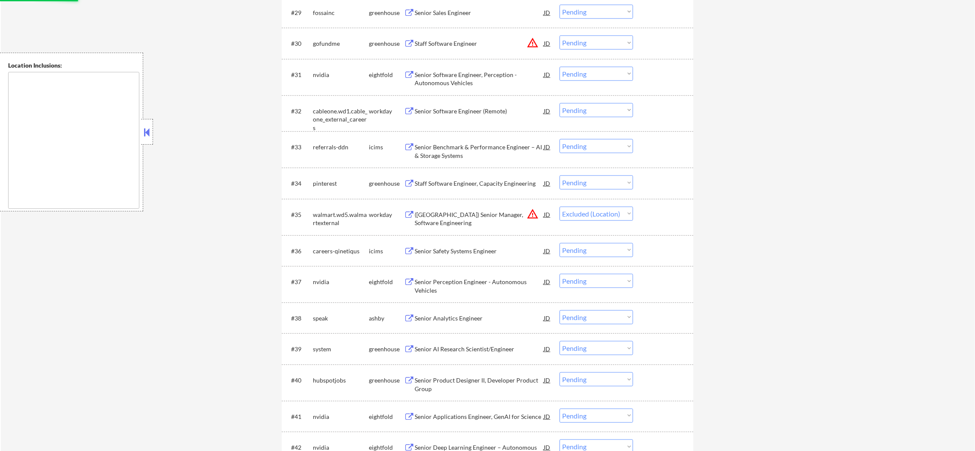
scroll to position [1215, 0]
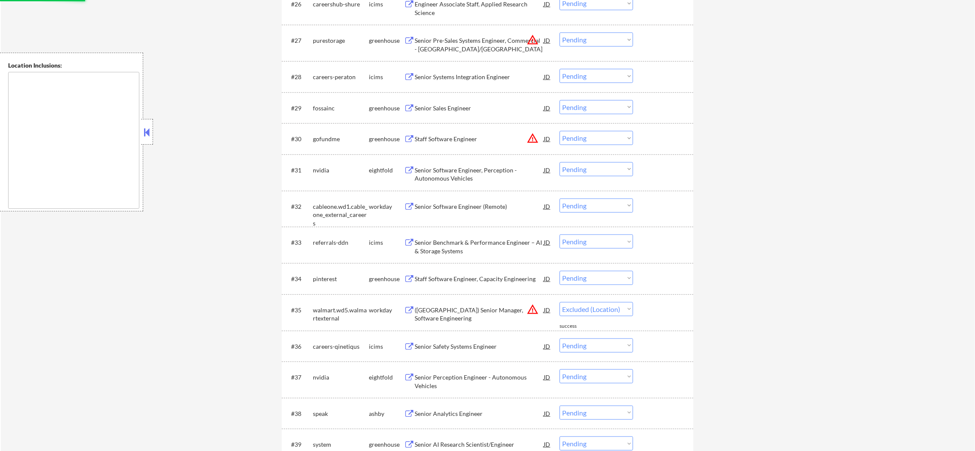
select select ""pending""
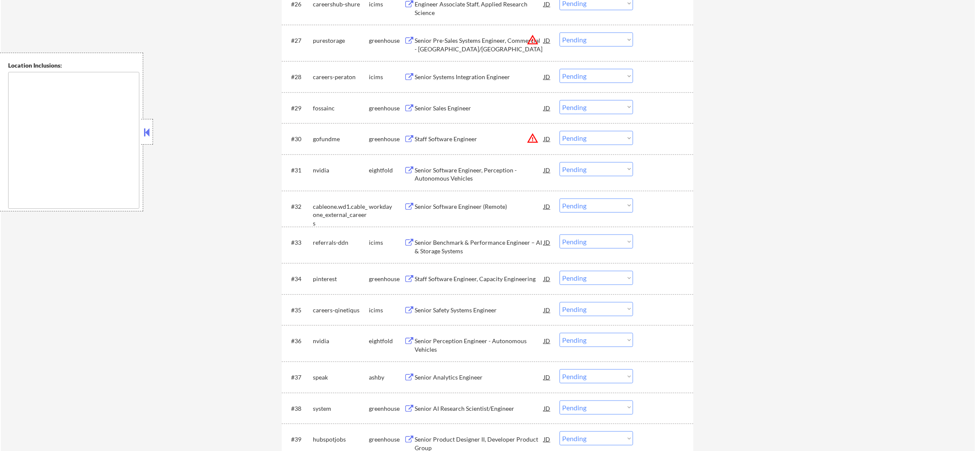
click at [530, 136] on button "warning_amber" at bounding box center [533, 138] width 12 height 12
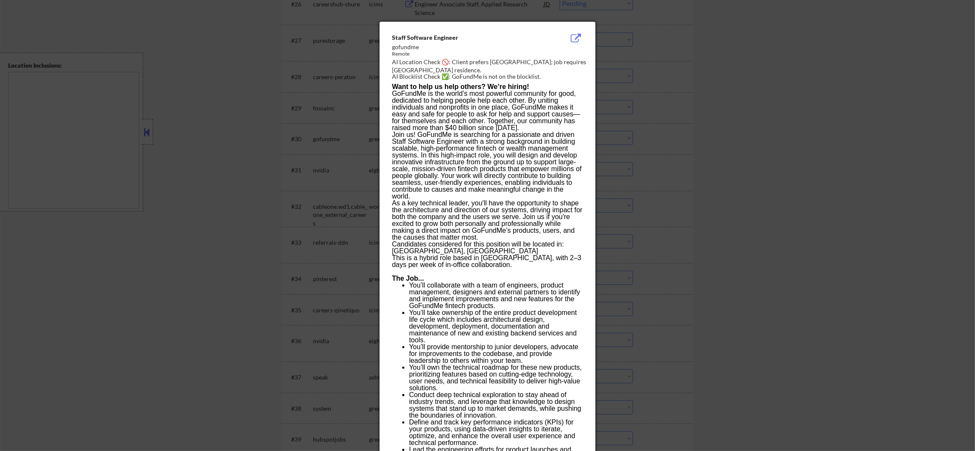
click at [650, 112] on div at bounding box center [487, 225] width 975 height 451
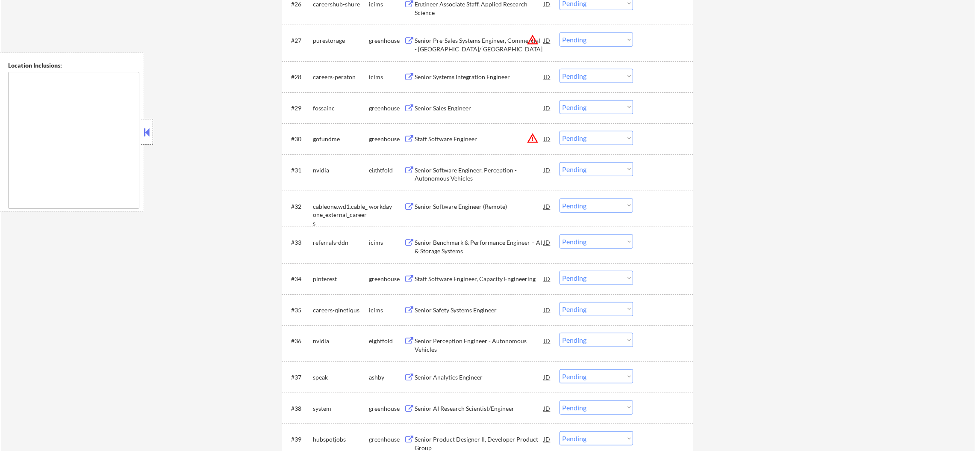
click at [598, 132] on select "Choose an option... Pending Applied Excluded (Questions) Excluded (Expired) Exc…" at bounding box center [597, 138] width 74 height 14
click at [560, 131] on select "Choose an option... Pending Applied Excluded (Questions) Excluded (Expired) Exc…" at bounding box center [597, 138] width 74 height 14
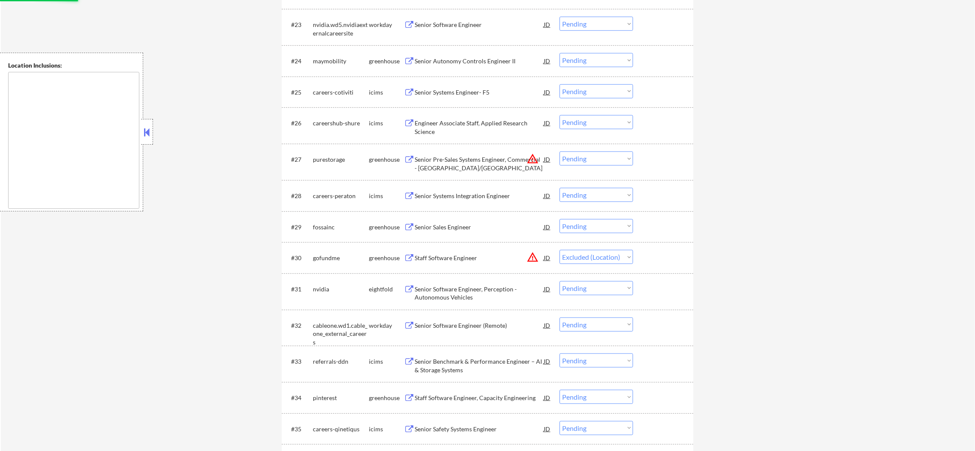
scroll to position [1087, 0]
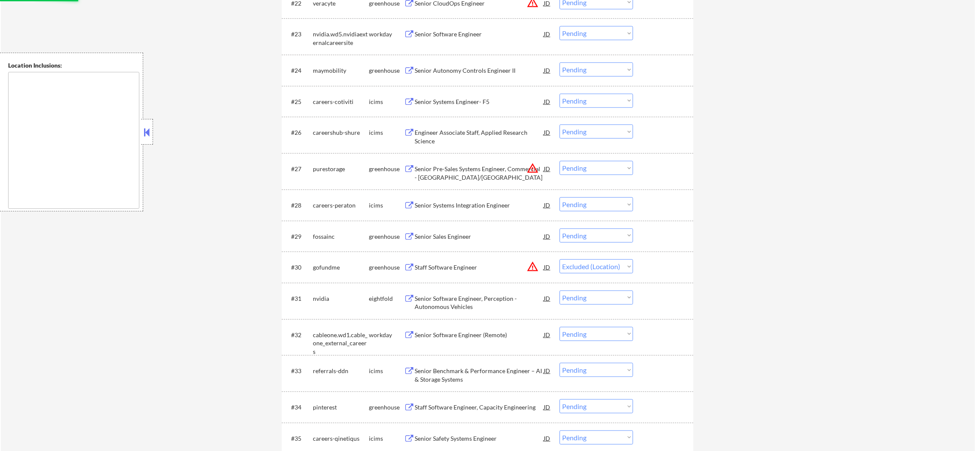
click at [533, 169] on button "warning_amber" at bounding box center [533, 168] width 12 height 12
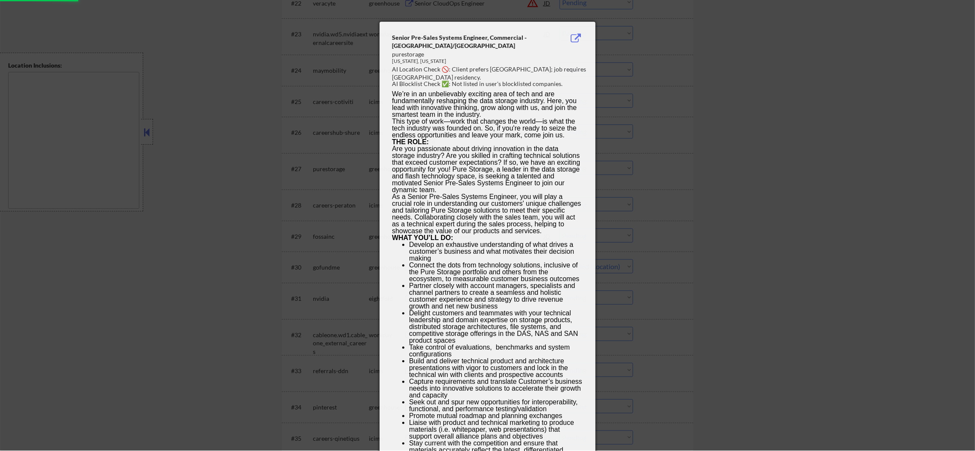
select select ""pending""
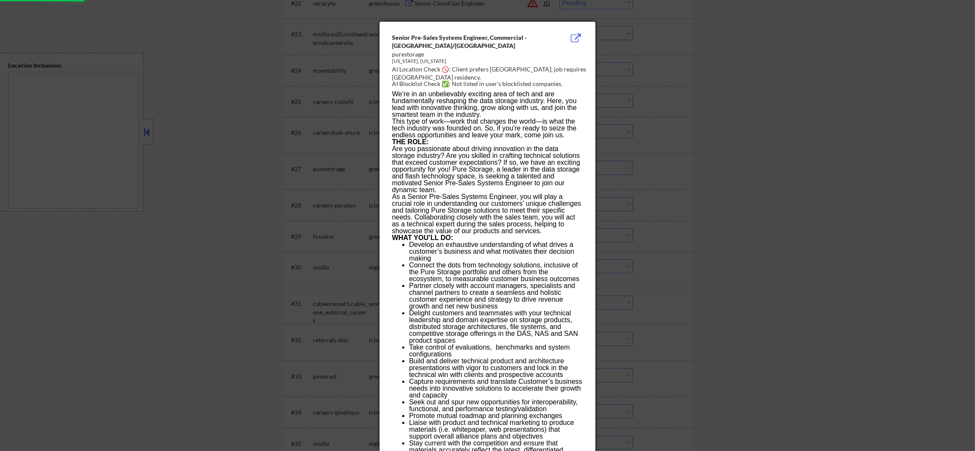
click at [707, 184] on div at bounding box center [487, 225] width 975 height 451
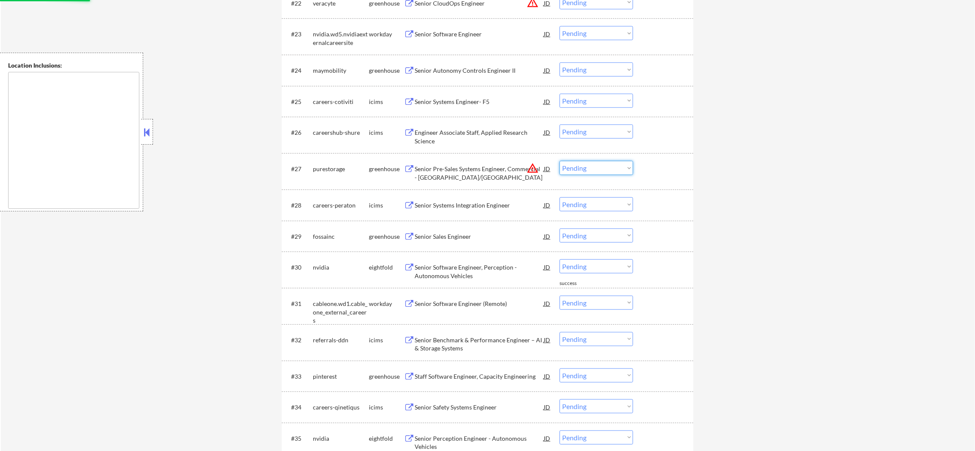
click at [596, 169] on select "Choose an option... Pending Applied Excluded (Questions) Excluded (Expired) Exc…" at bounding box center [597, 168] width 74 height 14
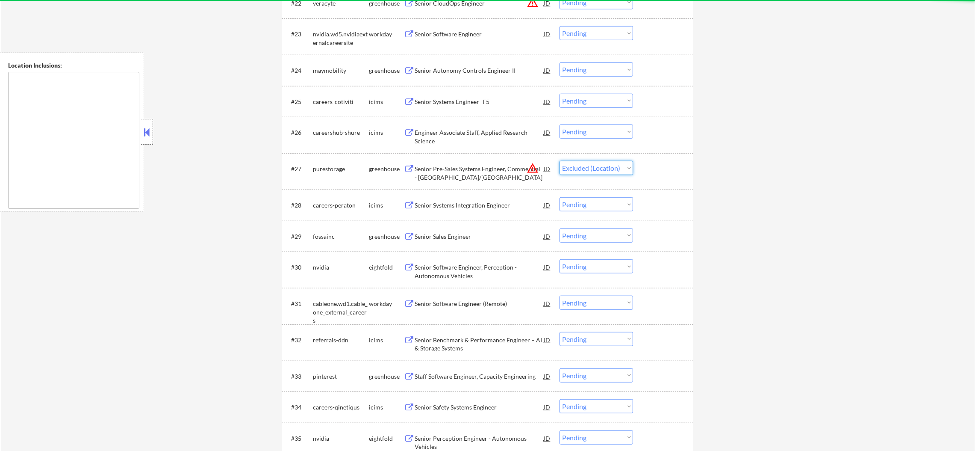
click at [560, 161] on select "Choose an option... Pending Applied Excluded (Questions) Excluded (Expired) Exc…" at bounding box center [597, 168] width 74 height 14
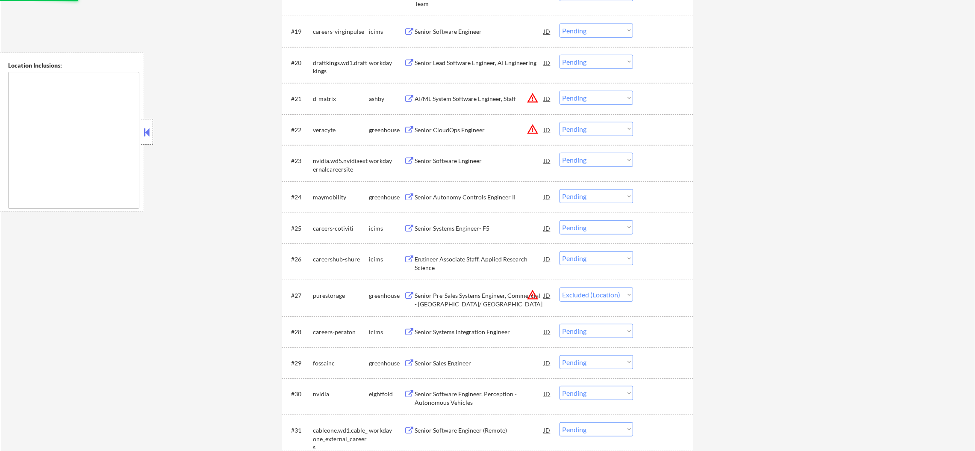
scroll to position [958, 0]
click at [597, 132] on select "Choose an option... Pending Applied Excluded (Questions) Excluded (Expired) Exc…" at bounding box center [597, 131] width 74 height 14
select select ""pending""
select select ""excluded__location_""
click at [560, 124] on select "Choose an option... Pending Applied Excluded (Questions) Excluded (Expired) Exc…" at bounding box center [597, 131] width 74 height 14
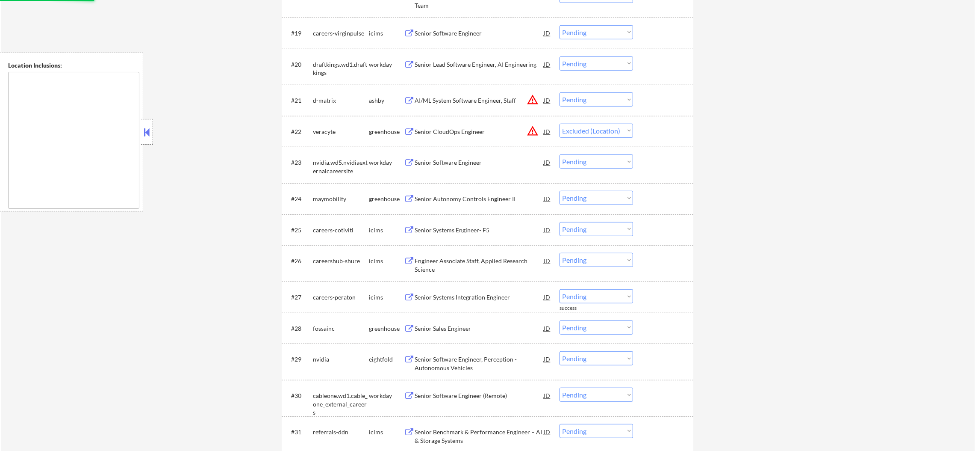
click at [601, 103] on select "Choose an option... Pending Applied Excluded (Questions) Excluded (Expired) Exc…" at bounding box center [597, 99] width 74 height 14
select select ""excluded__location_""
click at [560, 92] on select "Choose an option... Pending Applied Excluded (Questions) Excluded (Expired) Exc…" at bounding box center [597, 99] width 74 height 14
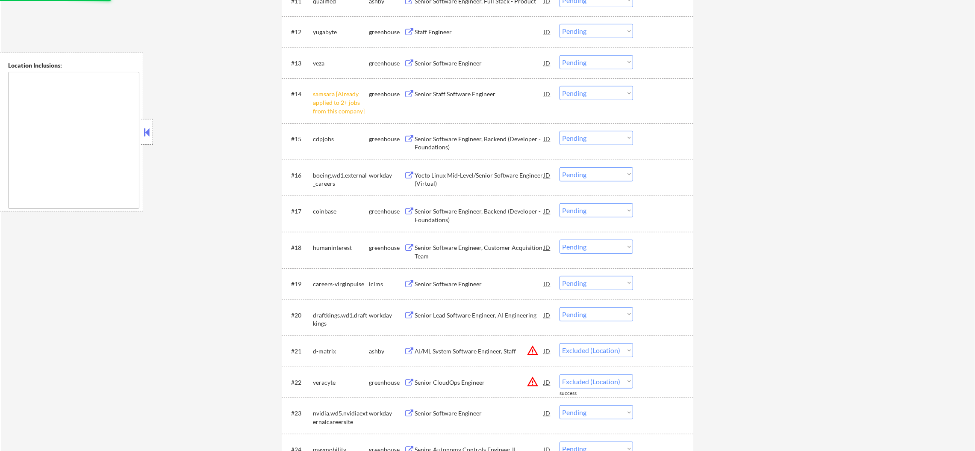
select select ""pending""
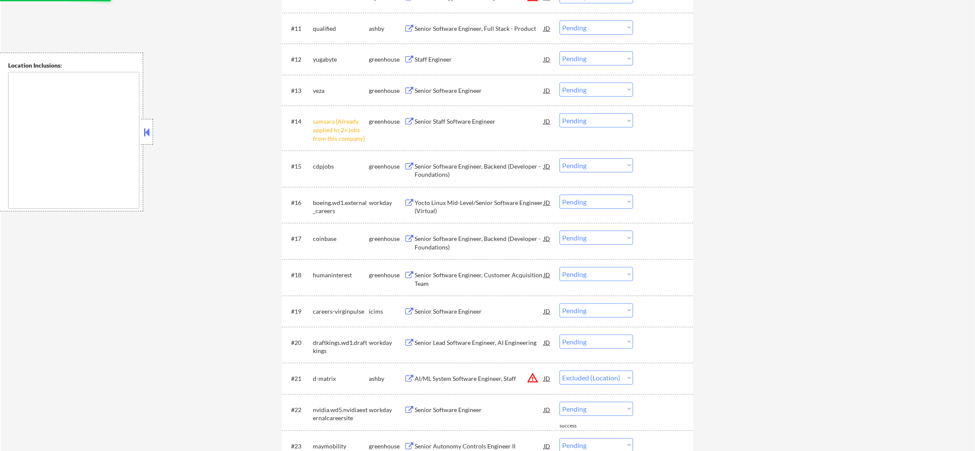
select select ""pending""
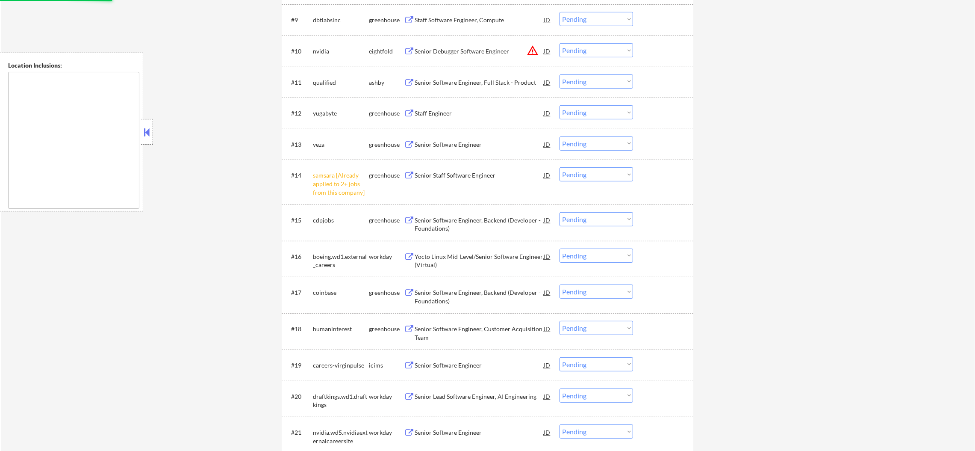
scroll to position [594, 0]
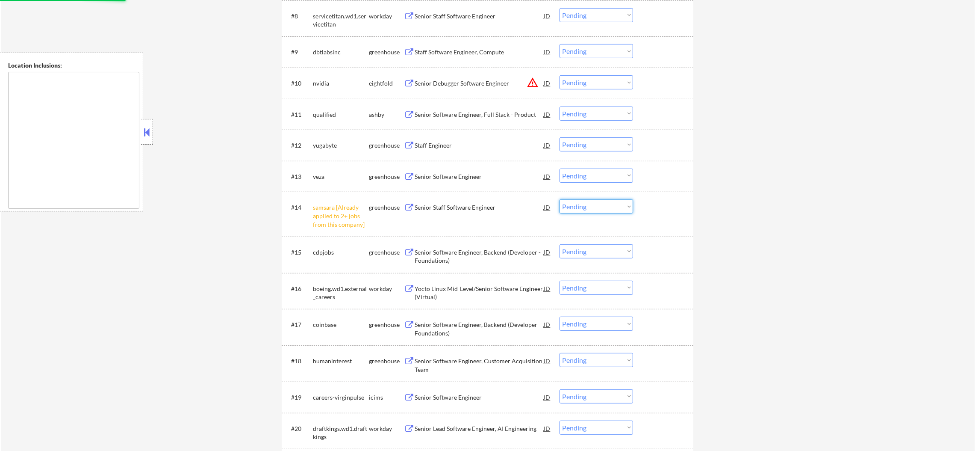
click at [595, 204] on select "Choose an option... Pending Applied Excluded (Questions) Excluded (Expired) Exc…" at bounding box center [597, 206] width 74 height 14
select select ""excluded__other_""
click at [560, 199] on select "Choose an option... Pending Applied Excluded (Questions) Excluded (Expired) Exc…" at bounding box center [597, 206] width 74 height 14
click at [591, 80] on select "Choose an option... Pending Applied Excluded (Questions) Excluded (Expired) Exc…" at bounding box center [597, 82] width 74 height 14
select select ""excluded__location_""
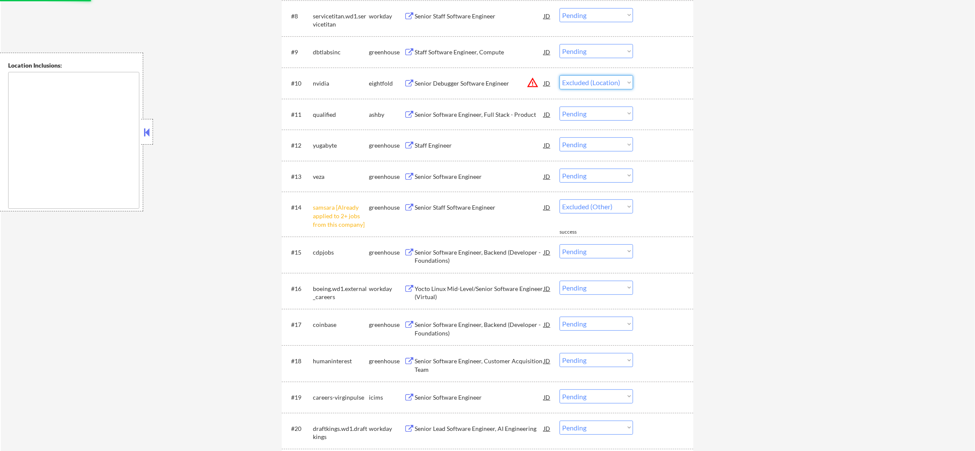
click at [560, 75] on select "Choose an option... Pending Applied Excluded (Questions) Excluded (Expired) Exc…" at bounding box center [597, 82] width 74 height 14
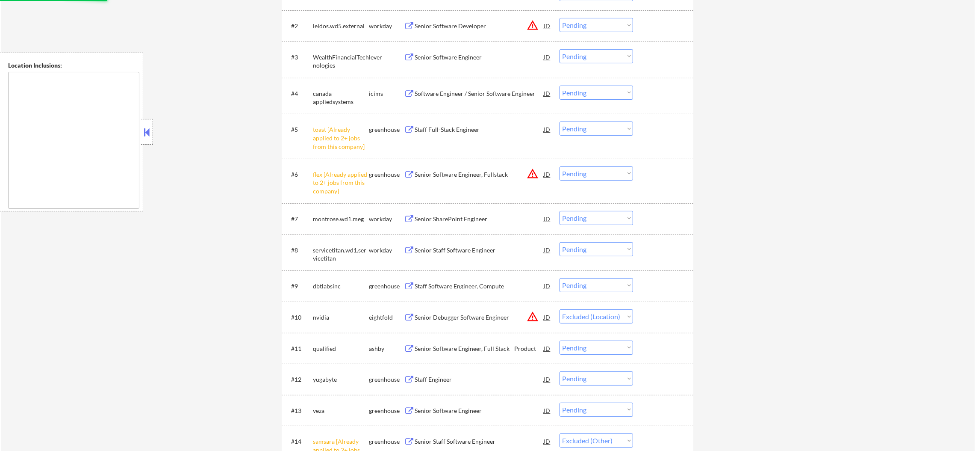
scroll to position [360, 0]
select select ""pending""
click at [586, 176] on select "Choose an option... Pending Applied Excluded (Questions) Excluded (Expired) Exc…" at bounding box center [597, 174] width 74 height 14
select select ""pending""
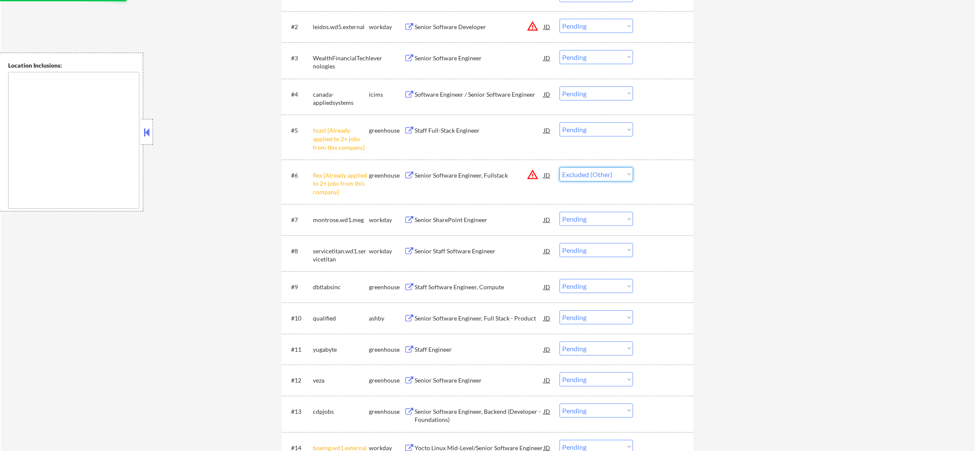
click at [560, 167] on select "Choose an option... Pending Applied Excluded (Questions) Excluded (Expired) Exc…" at bounding box center [597, 174] width 74 height 14
click at [593, 118] on div "#5 toast [Already applied to 2+ jobs from this company] greenhouse Staff Full-S…" at bounding box center [486, 136] width 404 height 37
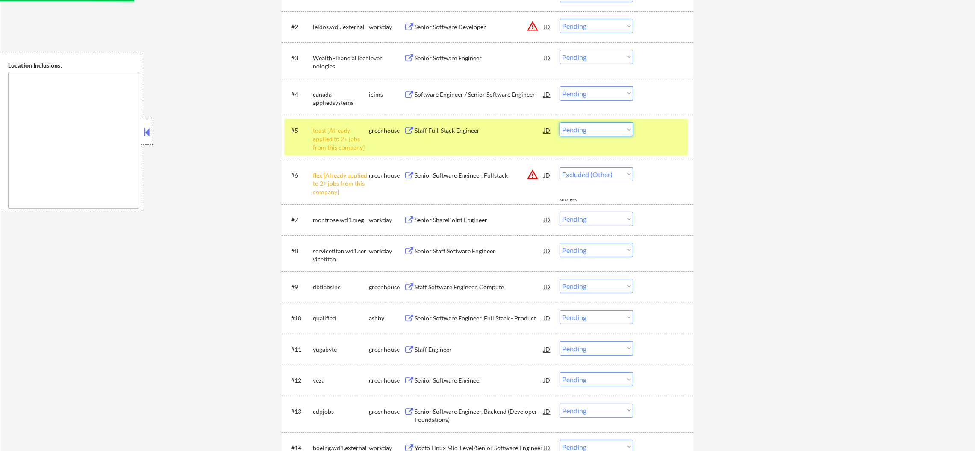
drag, startPoint x: 593, startPoint y: 126, endPoint x: 593, endPoint y: 134, distance: 8.6
click at [593, 126] on select "Choose an option... Pending Applied Excluded (Questions) Excluded (Expired) Exc…" at bounding box center [597, 129] width 74 height 14
select select ""pending""
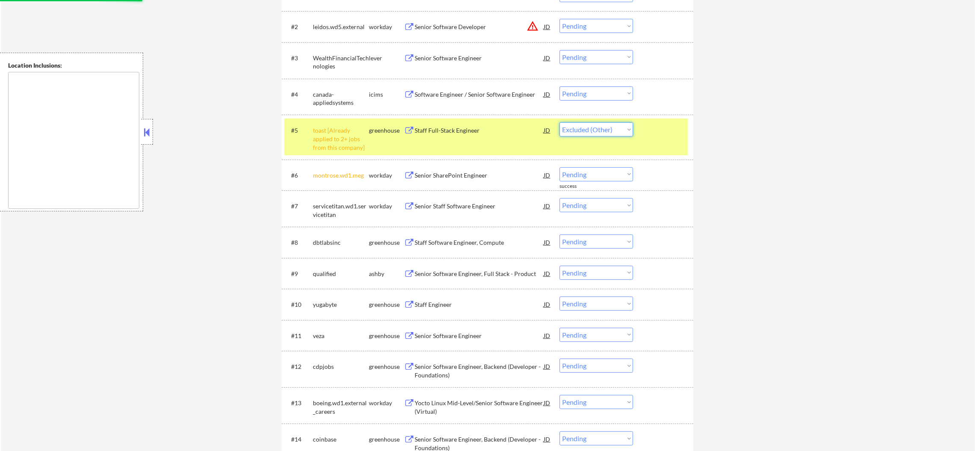
click at [560, 122] on select "Choose an option... Pending Applied Excluded (Questions) Excluded (Expired) Exc…" at bounding box center [597, 129] width 74 height 14
click at [351, 153] on div "#5 toast [Already applied to 2+ jobs from this company] greenhouse Staff Full-S…" at bounding box center [486, 136] width 404 height 37
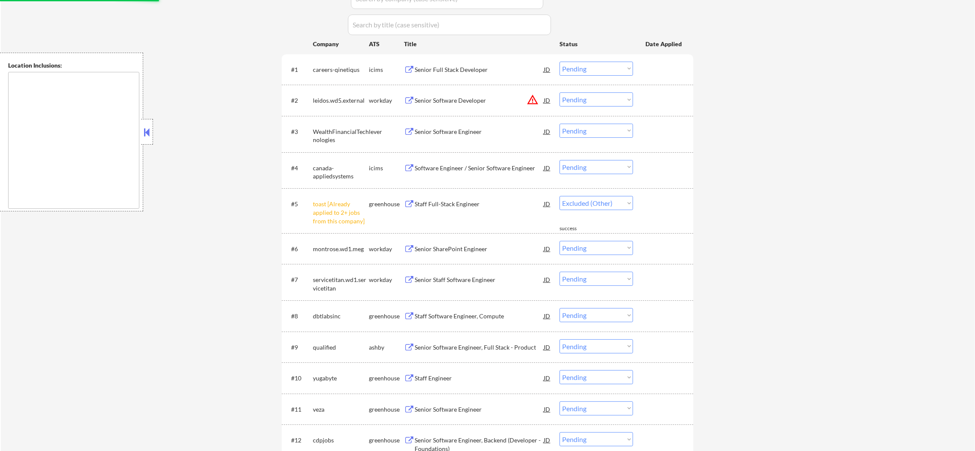
select select ""pending""
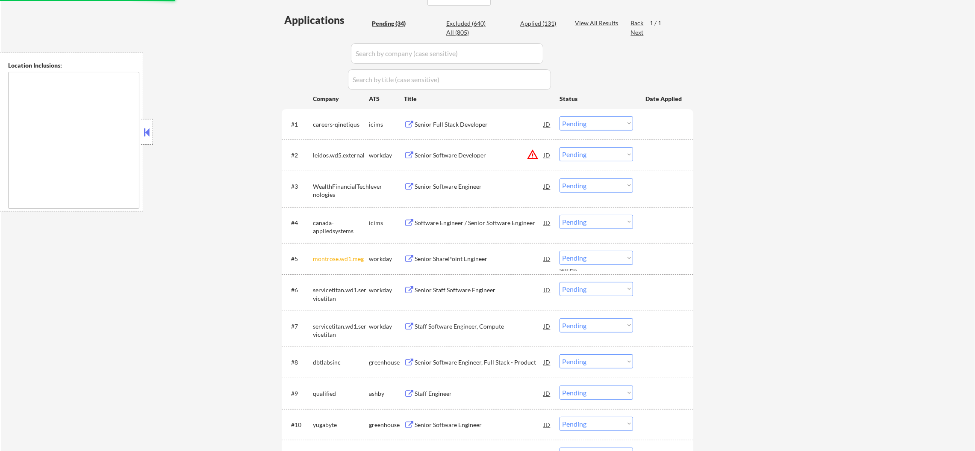
drag, startPoint x: 601, startPoint y: 155, endPoint x: 600, endPoint y: 160, distance: 4.8
click at [601, 155] on select "Choose an option... Pending Applied Excluded (Questions) Excluded (Expired) Exc…" at bounding box center [597, 154] width 74 height 14
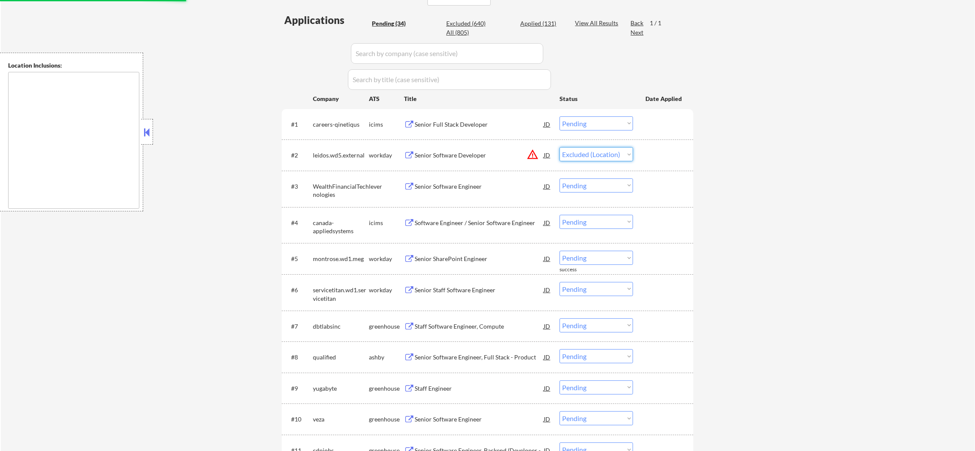
click at [560, 147] on select "Choose an option... Pending Applied Excluded (Questions) Excluded (Expired) Exc…" at bounding box center [597, 154] width 74 height 14
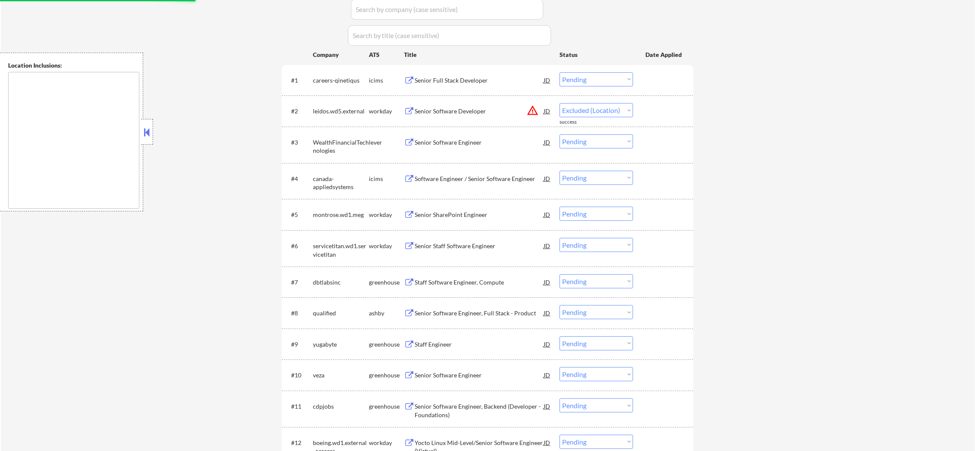
select select ""pending""
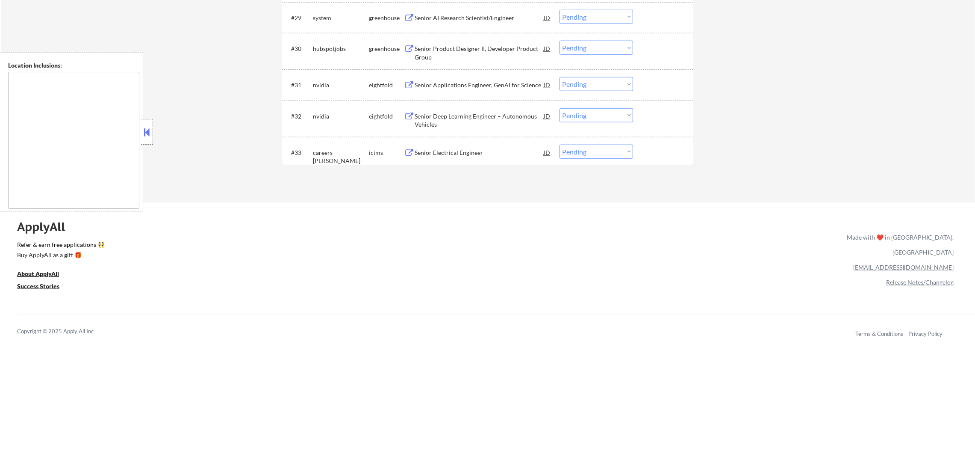
scroll to position [1317, 0]
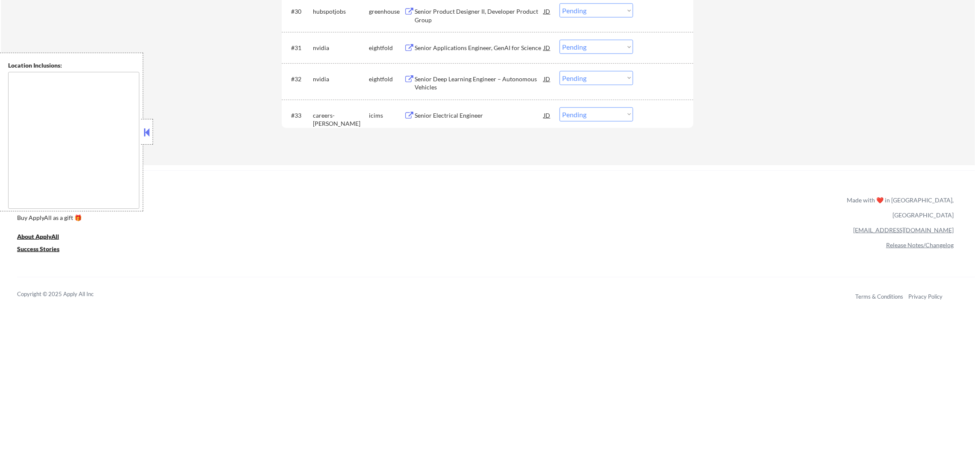
select select ""pending""
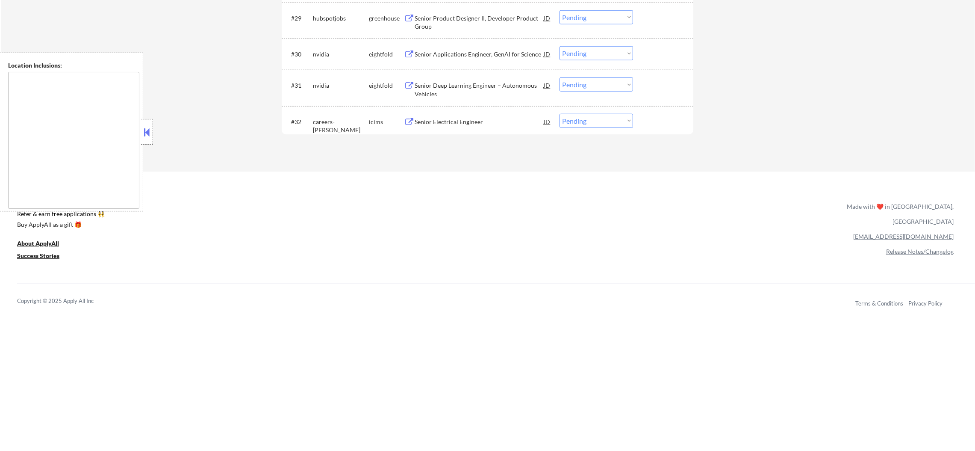
click at [467, 116] on div "Senior Electrical Engineer" at bounding box center [479, 121] width 129 height 15
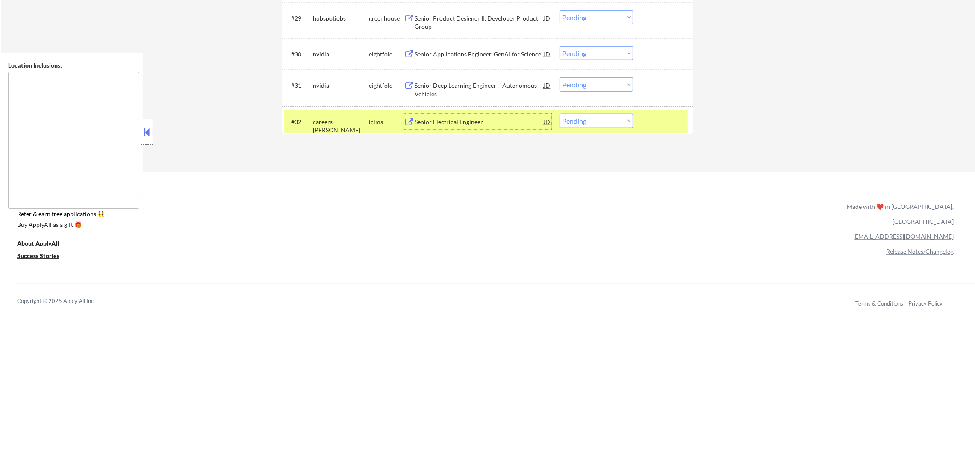
click at [573, 119] on select "Choose an option... Pending Applied Excluded (Questions) Excluded (Expired) Exc…" at bounding box center [597, 121] width 74 height 14
select select ""excluded__bad_match_""
click at [560, 114] on select "Choose an option... Pending Applied Excluded (Questions) Excluded (Expired) Exc…" at bounding box center [597, 121] width 74 height 14
click at [337, 122] on div "careers-ho-chunk" at bounding box center [341, 126] width 56 height 17
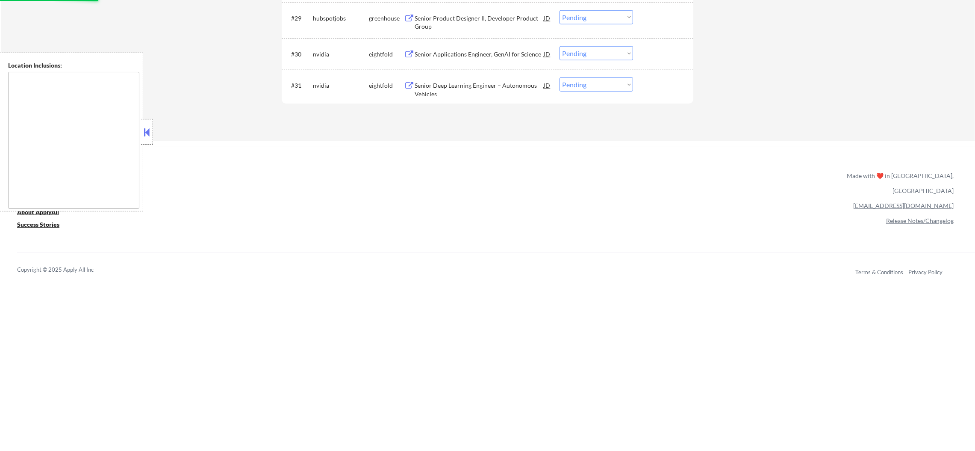
click at [484, 87] on div "Senior Deep Learning Engineer – Autonomous Vehicles" at bounding box center [479, 89] width 129 height 17
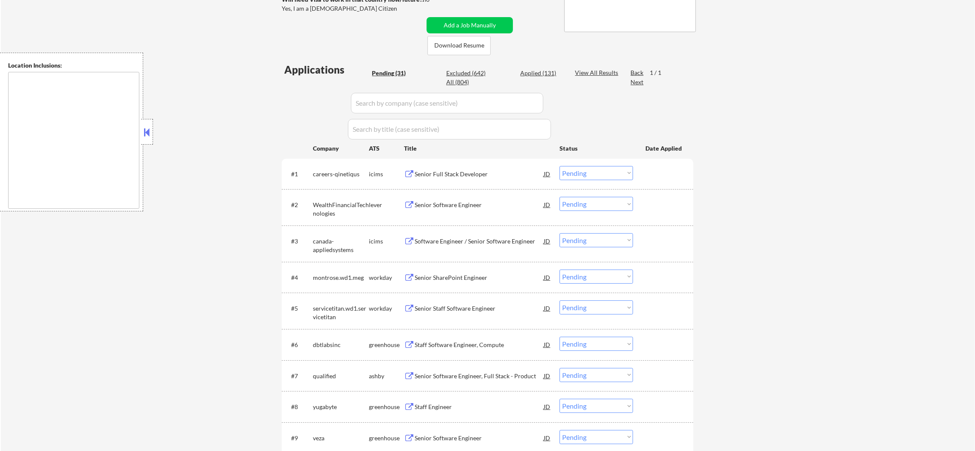
scroll to position [181, 0]
click at [458, 82] on div "All (804)" at bounding box center [467, 82] width 43 height 9
select select ""applied""
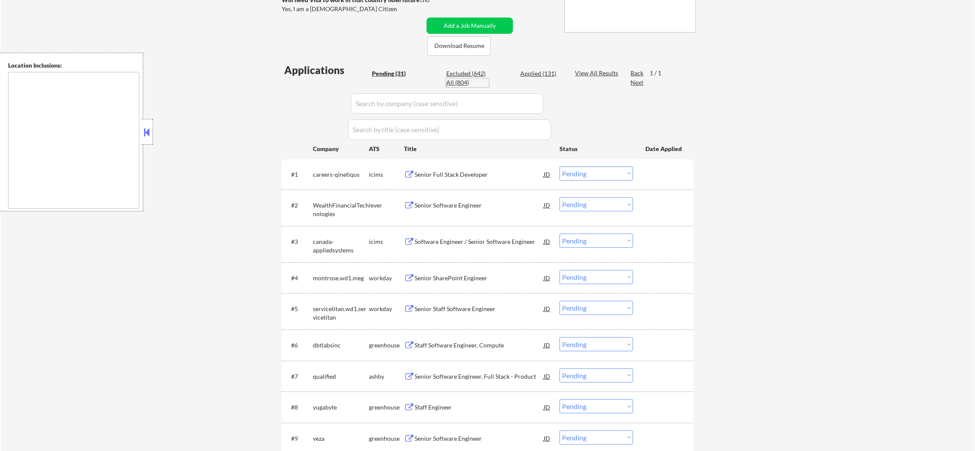
select select ""applied""
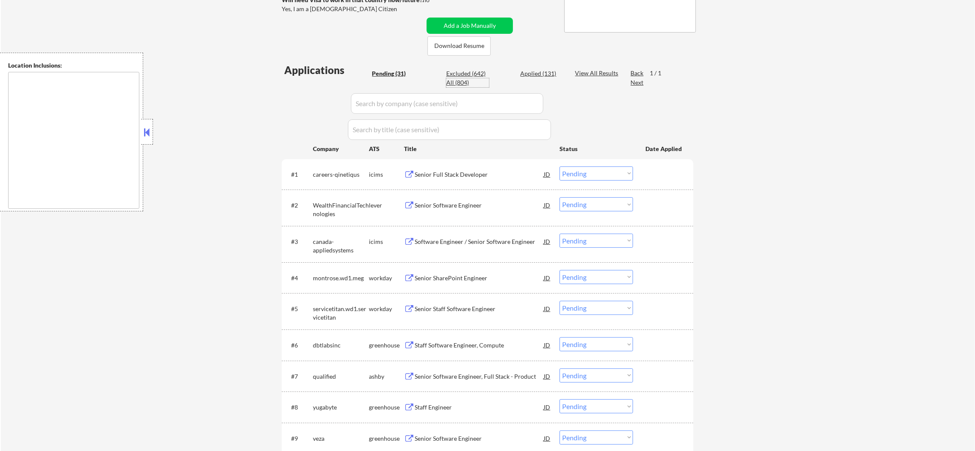
select select ""applied""
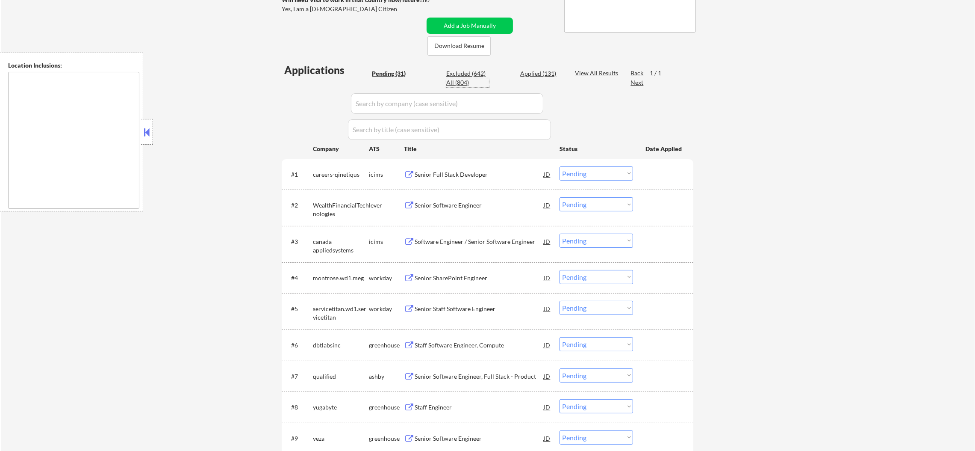
select select ""applied""
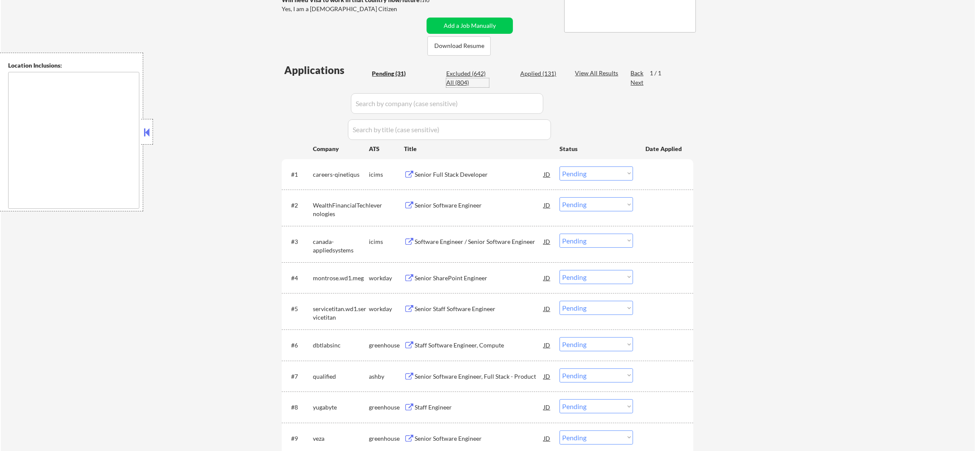
select select ""applied""
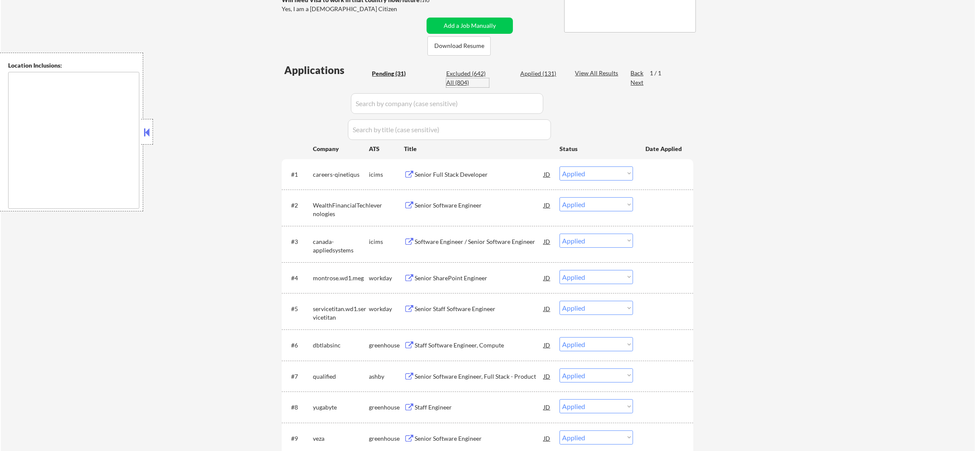
select select ""applied""
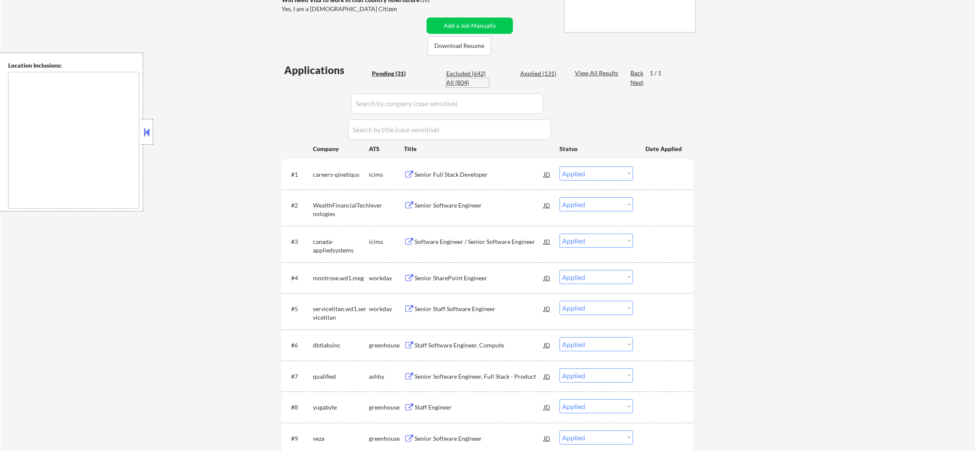
select select ""applied""
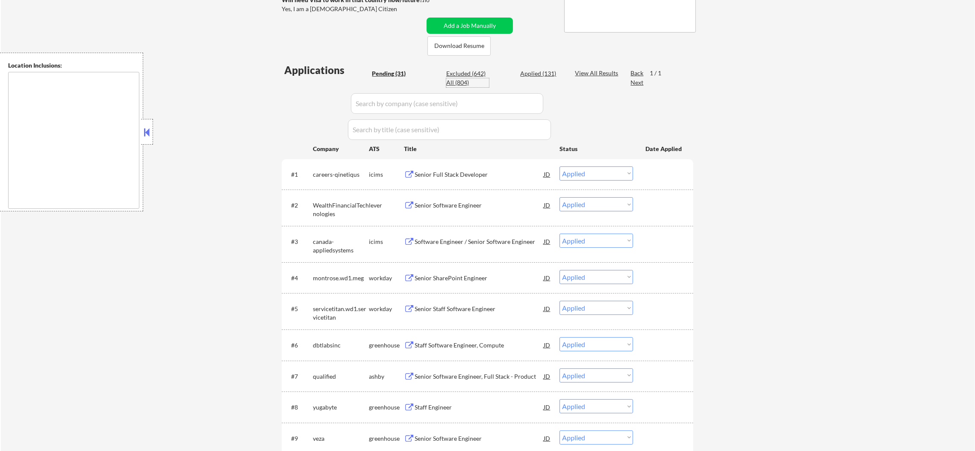
select select ""applied""
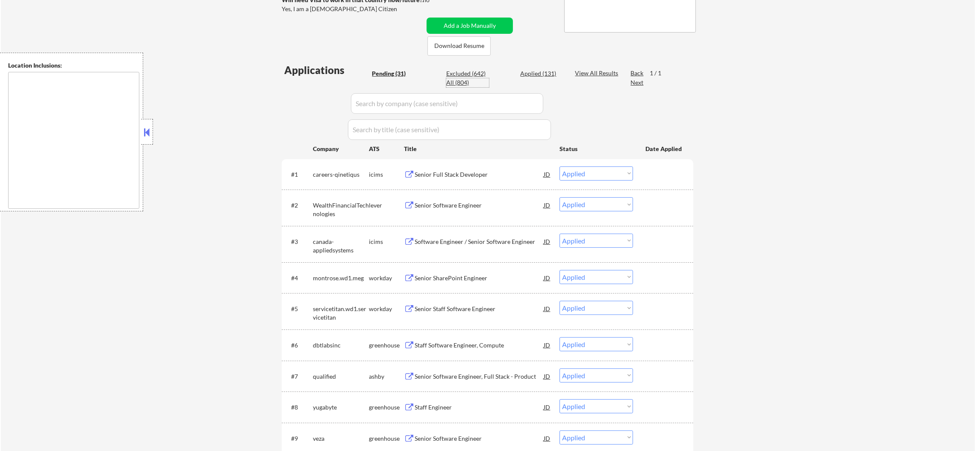
select select ""applied""
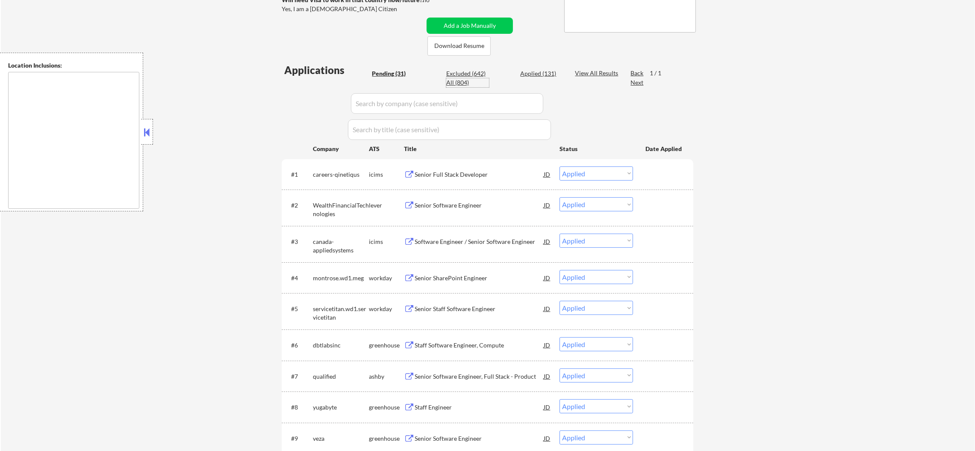
select select ""applied""
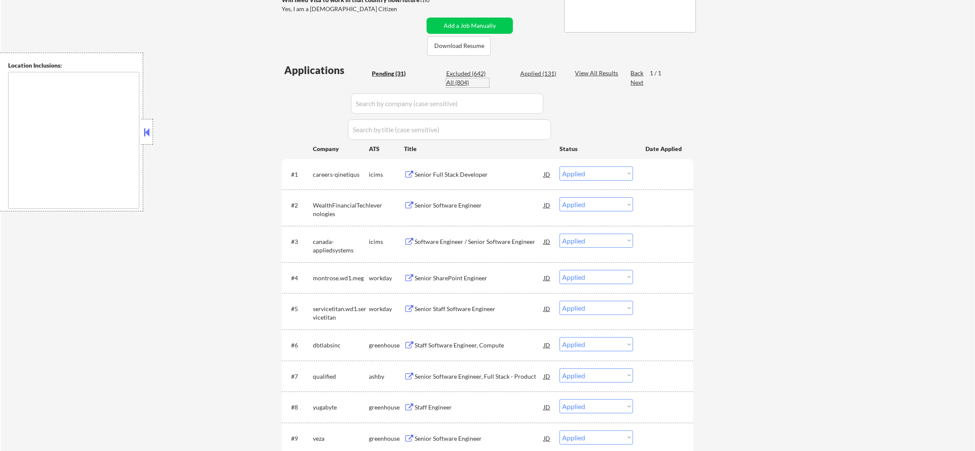
select select ""applied""
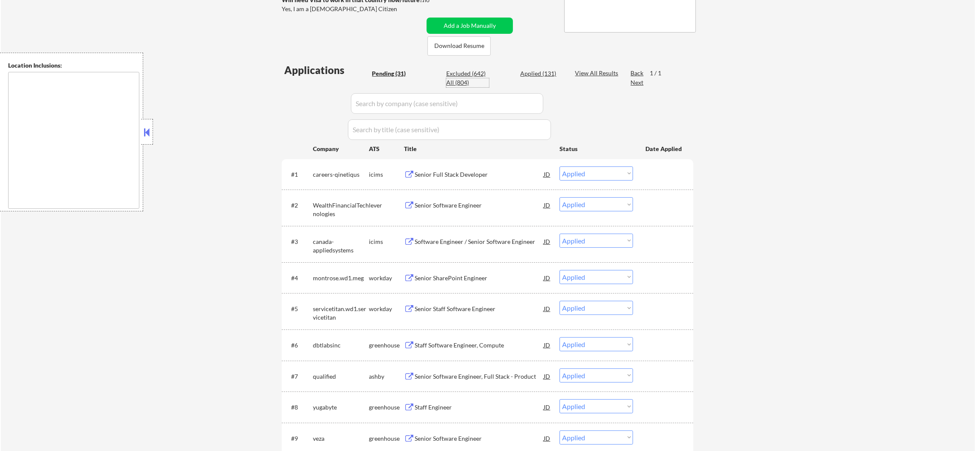
select select ""applied""
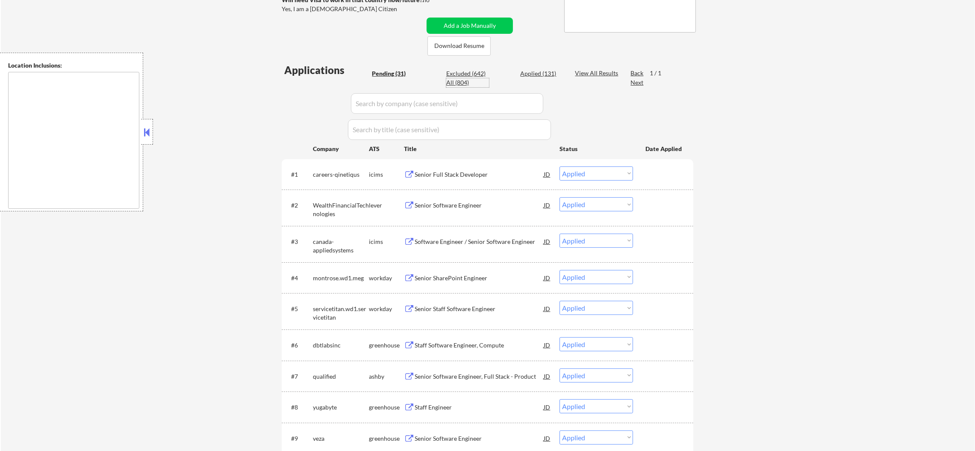
select select ""applied""
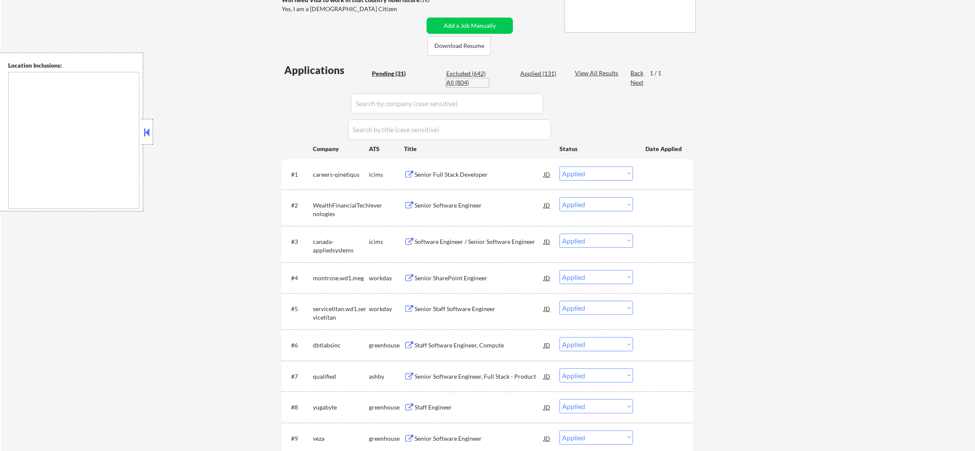
select select ""applied""
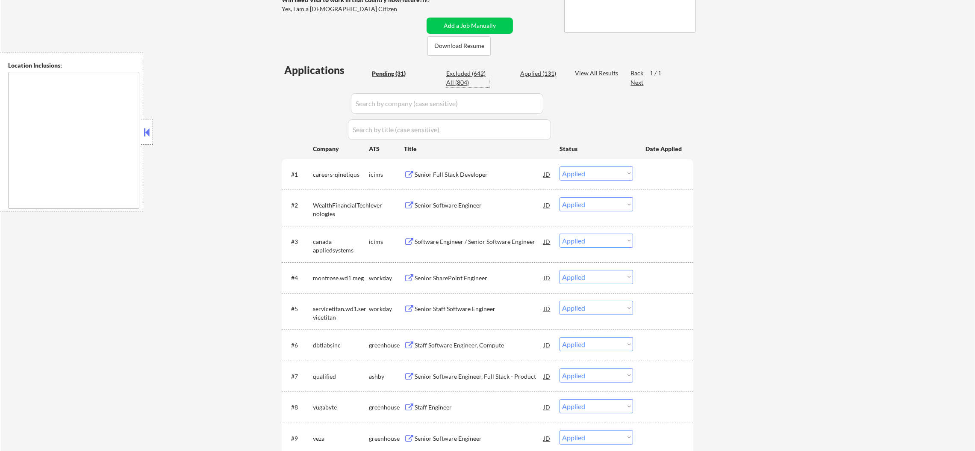
select select ""applied""
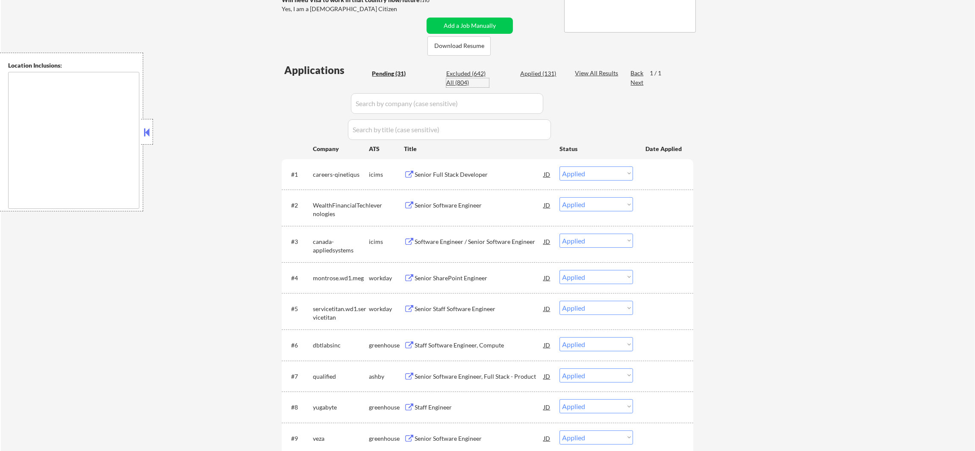
select select ""applied""
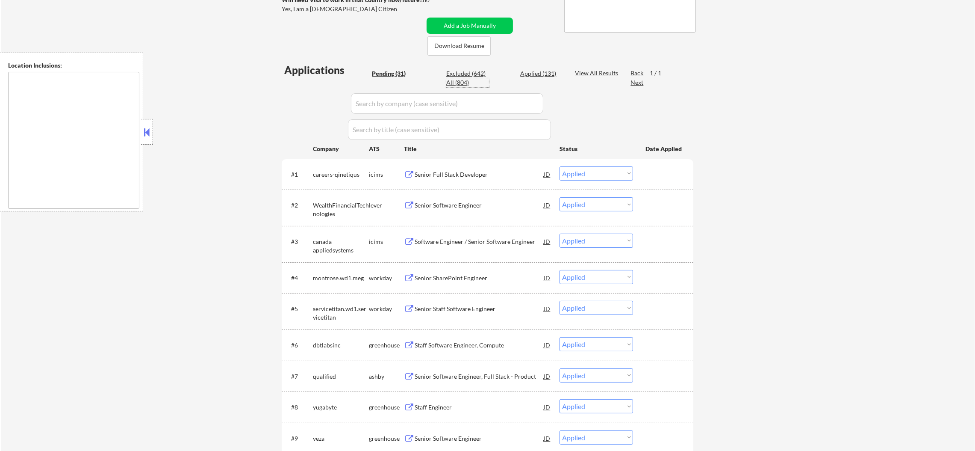
select select ""applied""
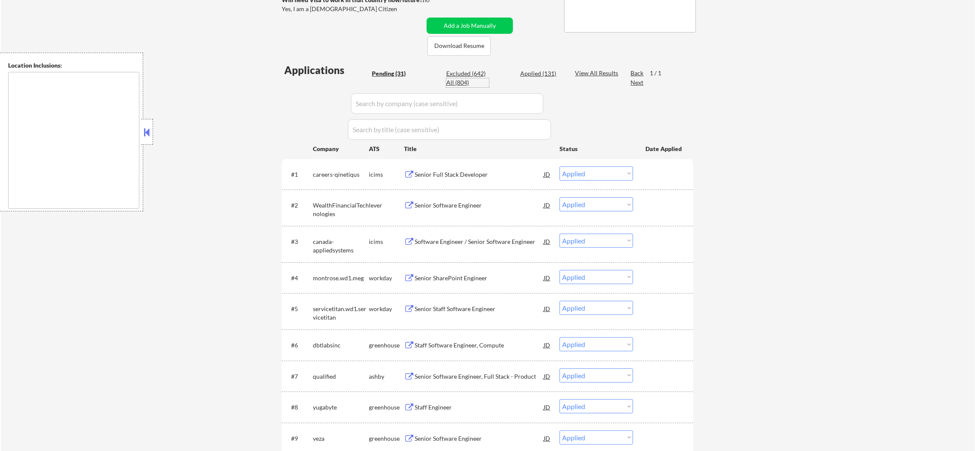
select select ""applied""
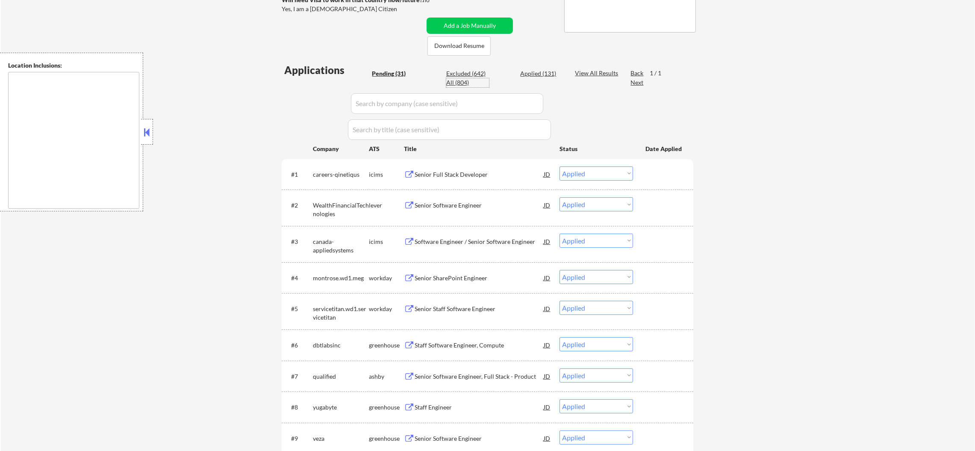
select select ""applied""
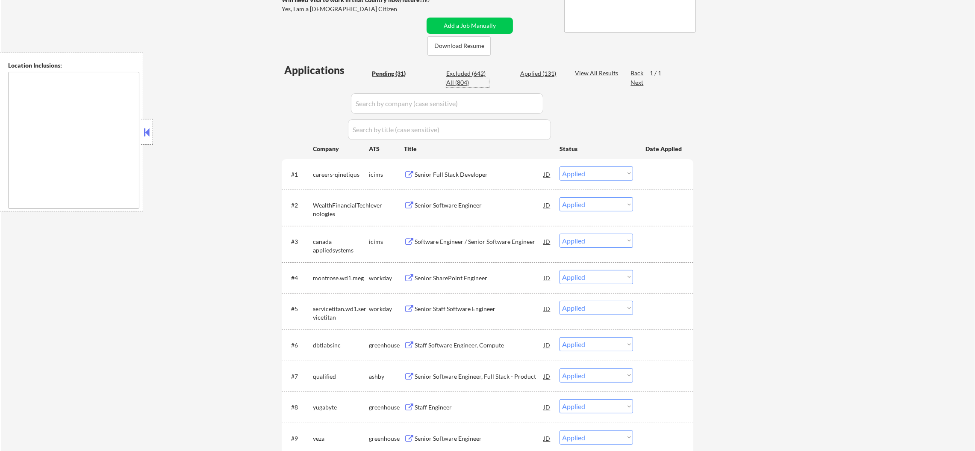
select select ""applied""
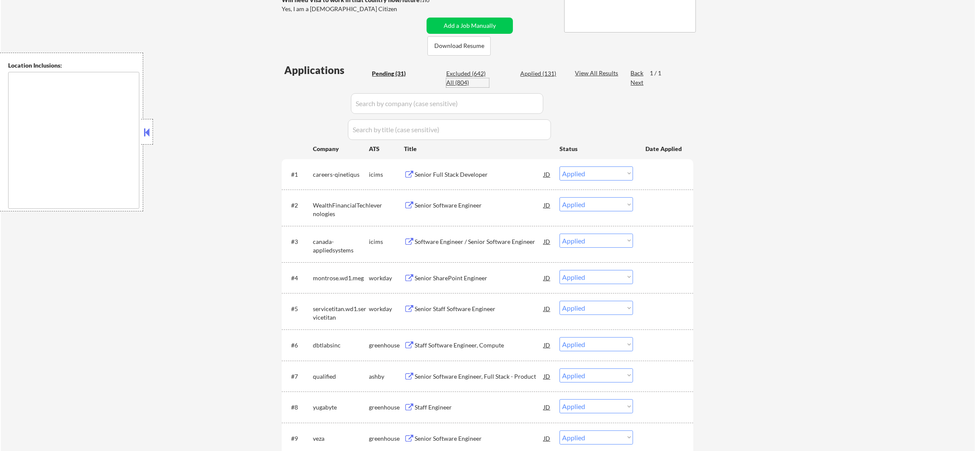
select select ""applied""
click at [379, 100] on input "input" at bounding box center [447, 103] width 192 height 21
paste input "nvidia"
type input "nvidia"
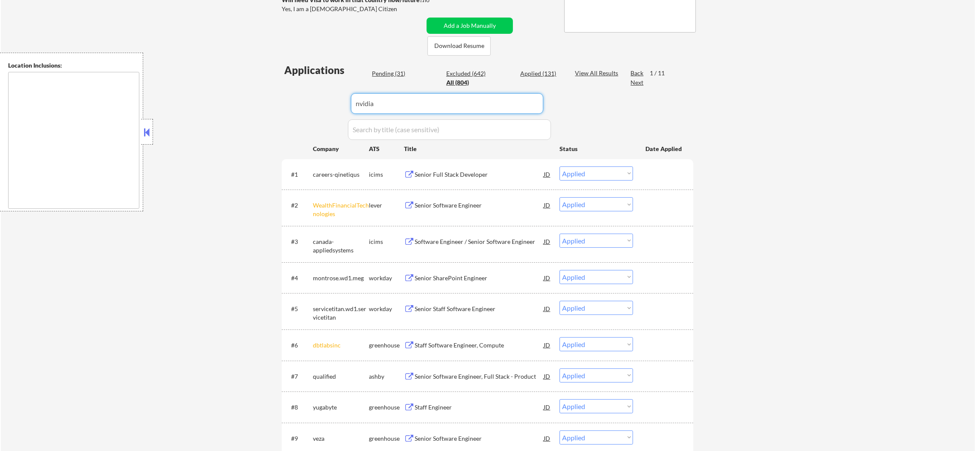
select select ""excluded__location_""
select select ""excluded__expired_""
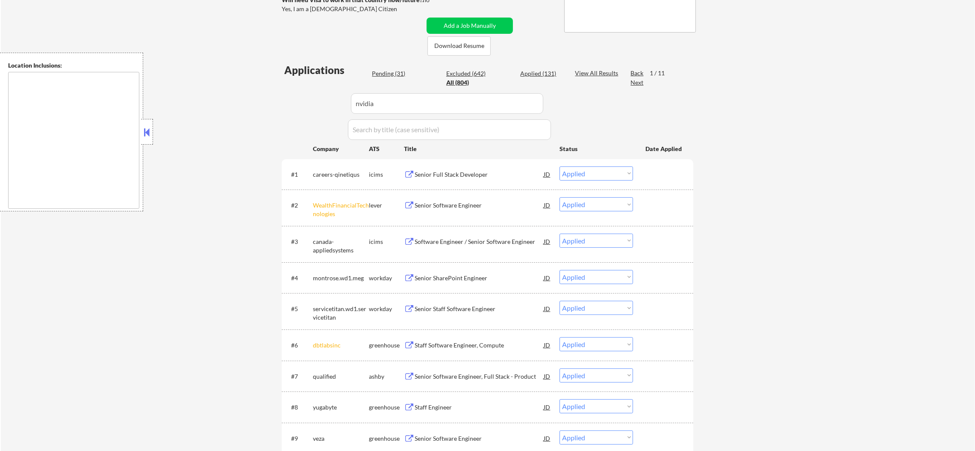
select select ""excluded__location_""
select select ""excluded__expired_""
select select ""excluded__location_""
select select ""excluded__expired_""
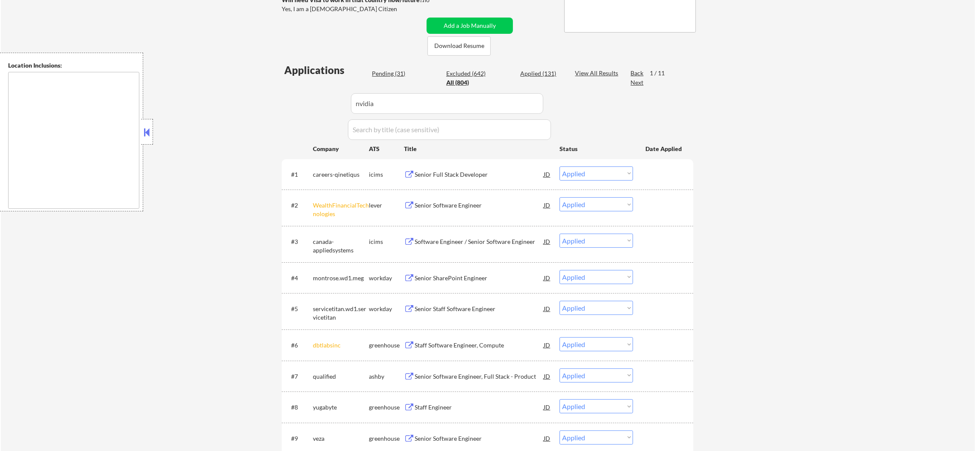
select select ""excluded__expired_""
select select ""excluded__location_""
select select ""excluded__expired_""
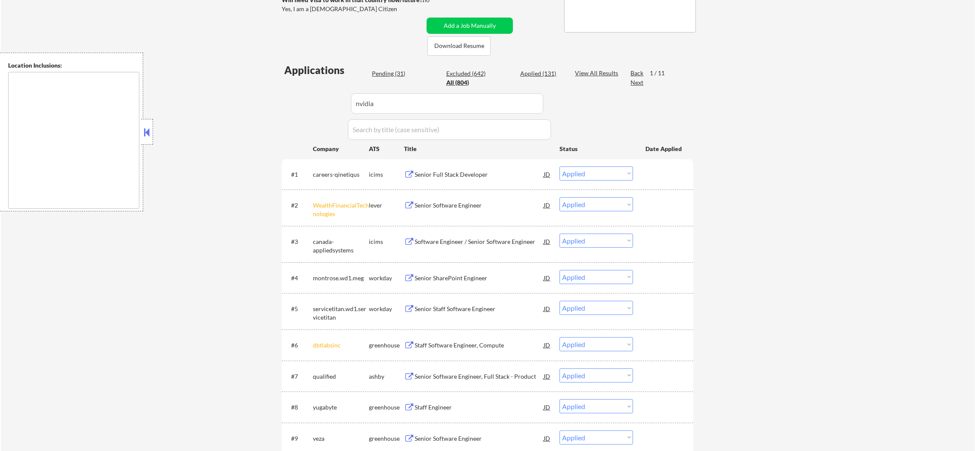
select select ""excluded__expired_""
select select ""excluded__location_""
select select ""excluded__expired_""
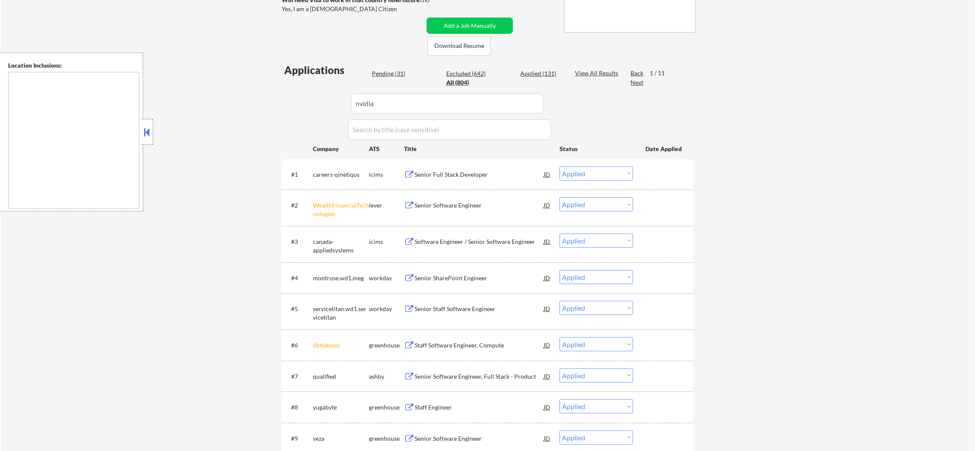
select select ""pending""
select select ""excluded__expired_""
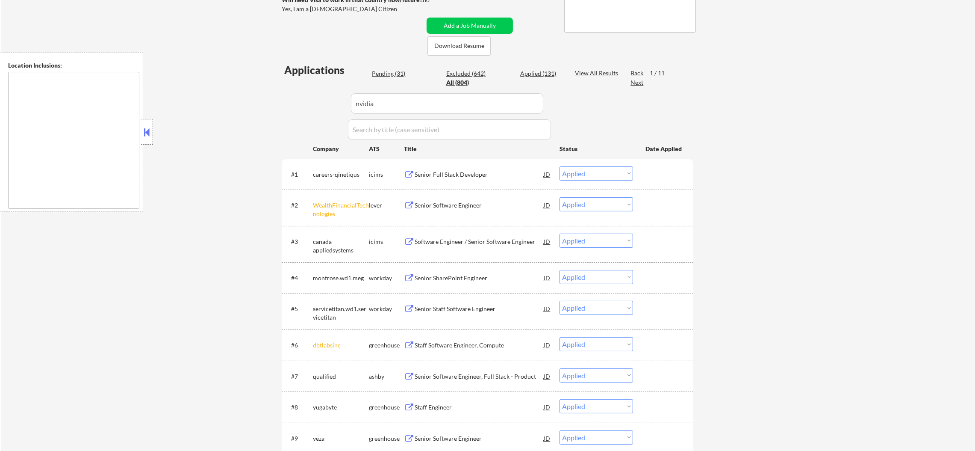
select select ""excluded__expired_""
select select ""excluded__location_""
select select ""excluded__expired_""
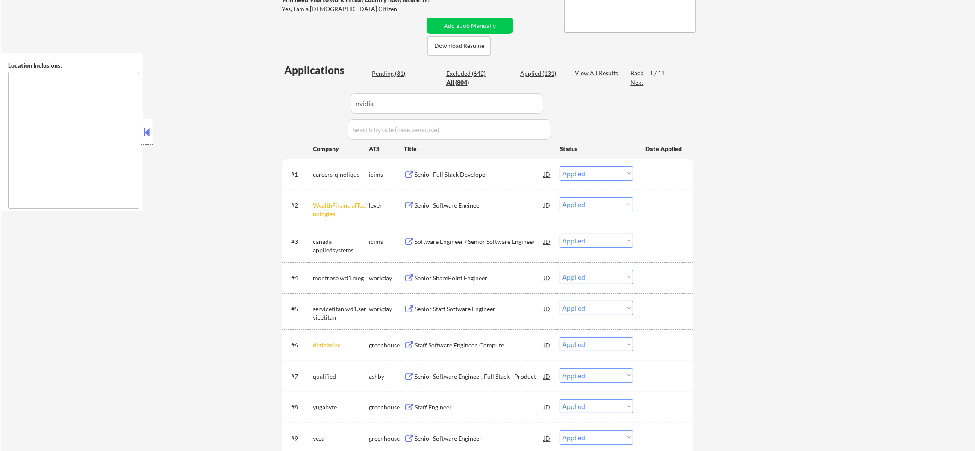
select select ""excluded__location_""
select select ""excluded__expired_""
select select ""excluded__location_""
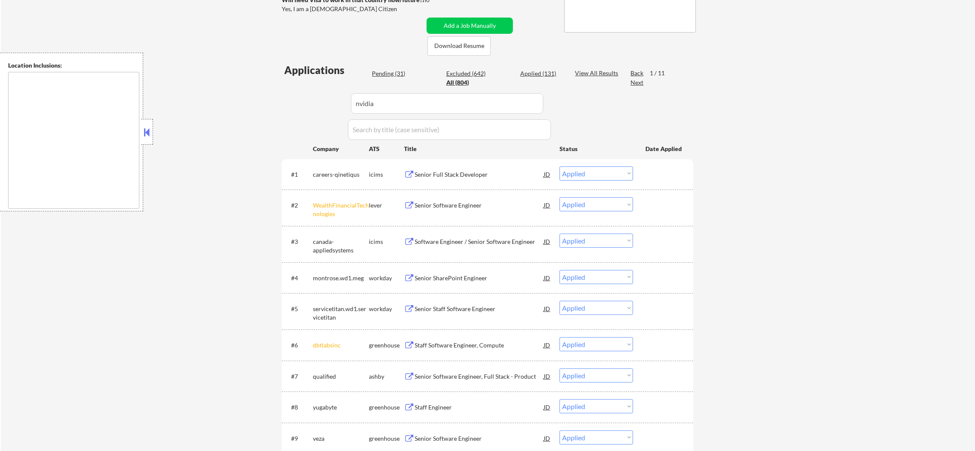
select select ""excluded__expired_""
select select ""pending""
select select ""excluded__location_""
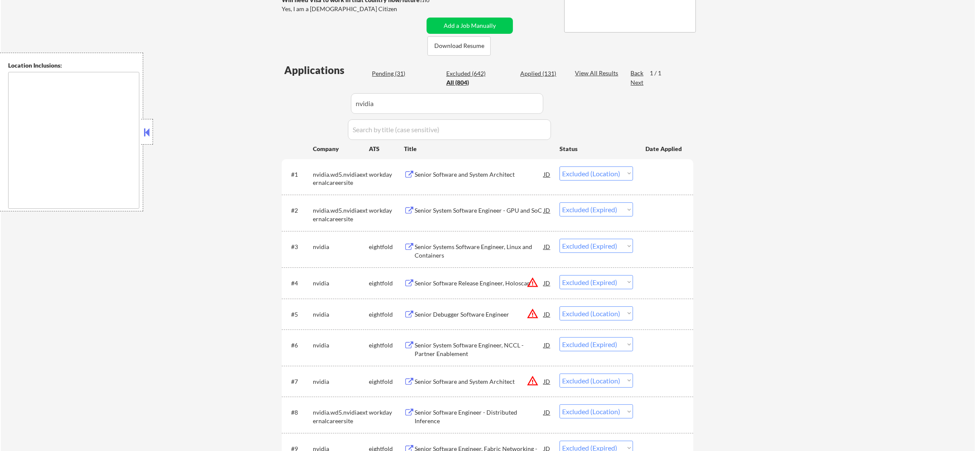
drag, startPoint x: 350, startPoint y: 91, endPoint x: 340, endPoint y: 91, distance: 9.4
drag, startPoint x: 372, startPoint y: 110, endPoint x: 310, endPoint y: 107, distance: 62.1
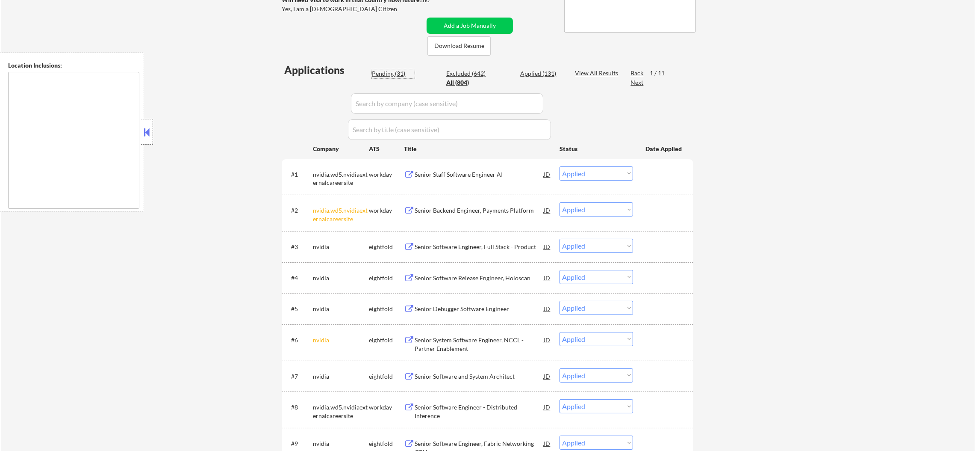
click at [399, 71] on div "Pending (31)" at bounding box center [393, 73] width 43 height 9
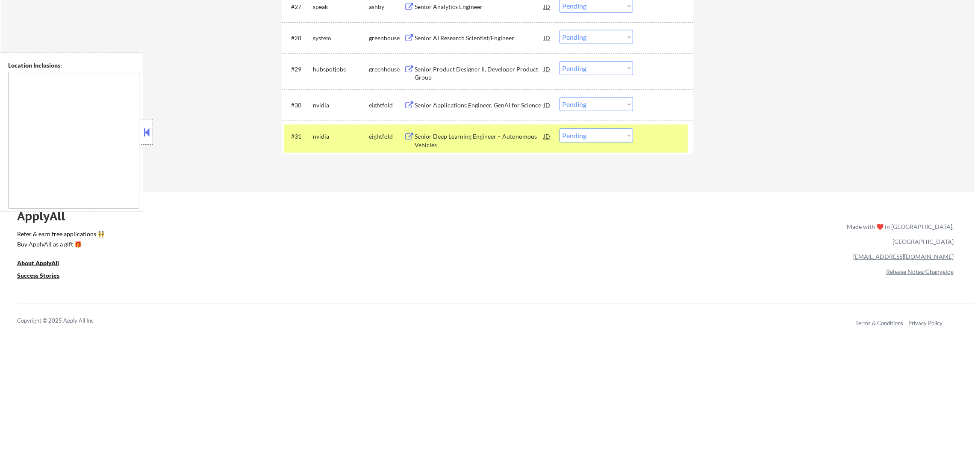
scroll to position [1230, 0]
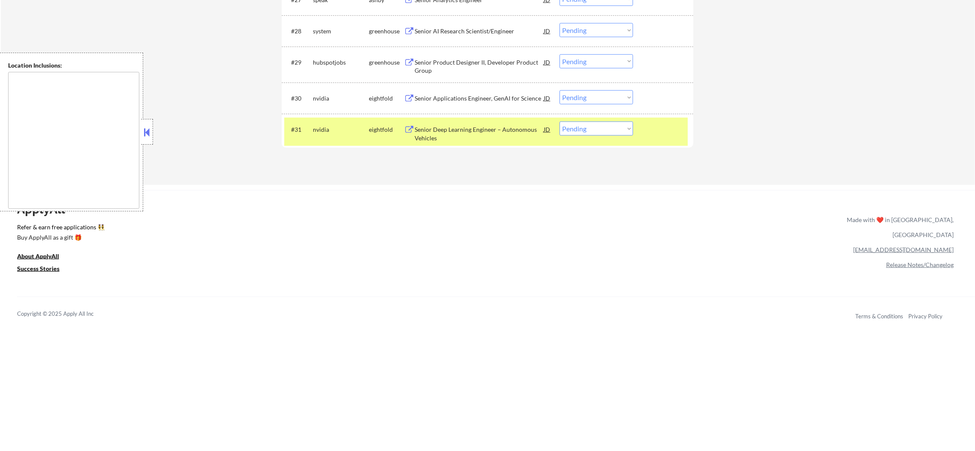
click at [314, 124] on div "nvidia" at bounding box center [341, 128] width 56 height 15
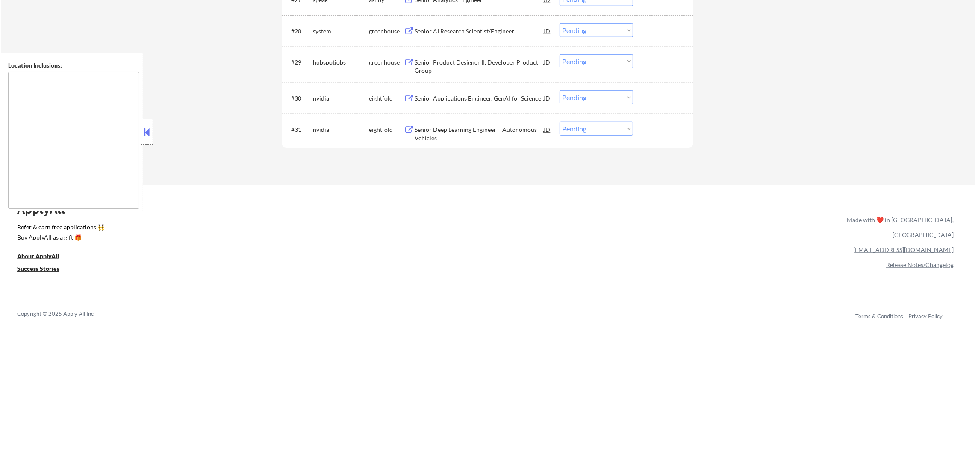
click at [610, 127] on select "Choose an option... Pending Applied Excluded (Questions) Excluded (Expired) Exc…" at bounding box center [597, 128] width 74 height 14
click at [560, 121] on select "Choose an option... Pending Applied Excluded (Questions) Excluded (Expired) Exc…" at bounding box center [597, 128] width 74 height 14
click at [593, 96] on select "Choose an option... Pending Applied Excluded (Questions) Excluded (Expired) Exc…" at bounding box center [597, 97] width 74 height 14
click at [560, 90] on select "Choose an option... Pending Applied Excluded (Questions) Excluded (Expired) Exc…" at bounding box center [597, 97] width 74 height 14
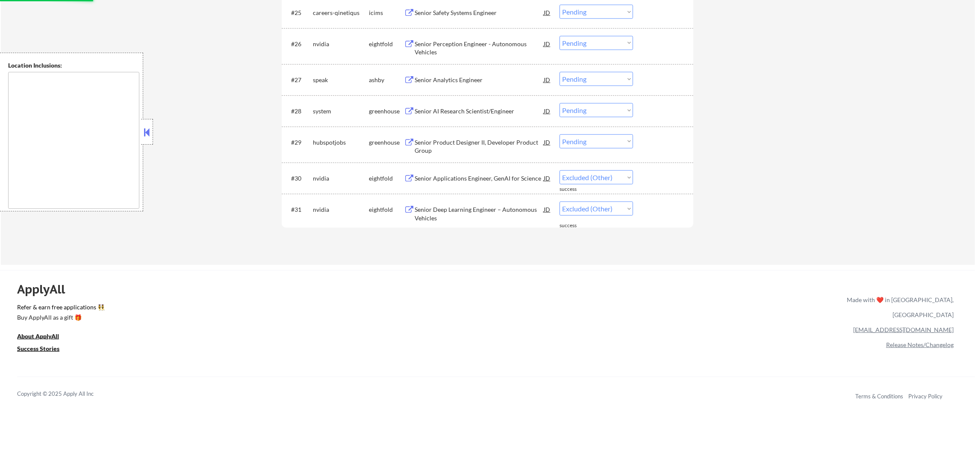
scroll to position [1145, 0]
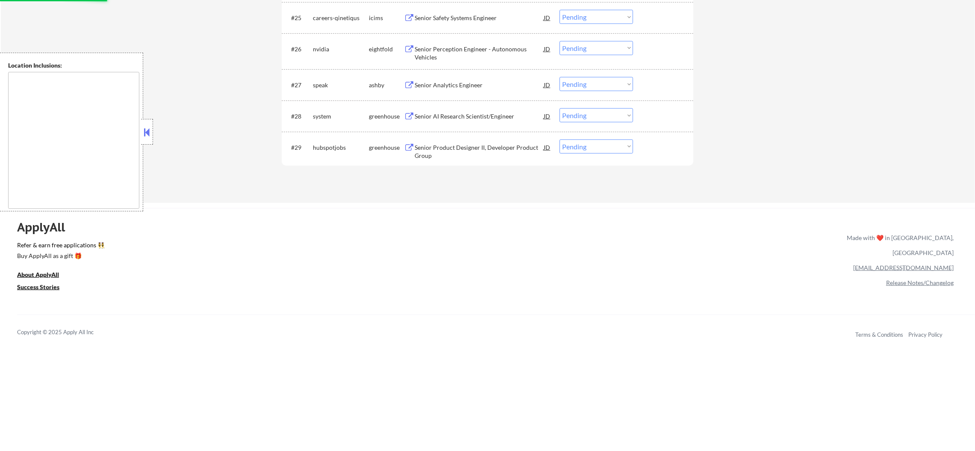
click at [446, 151] on div "Senior Product Designer II, Developer Product Group" at bounding box center [479, 151] width 129 height 17
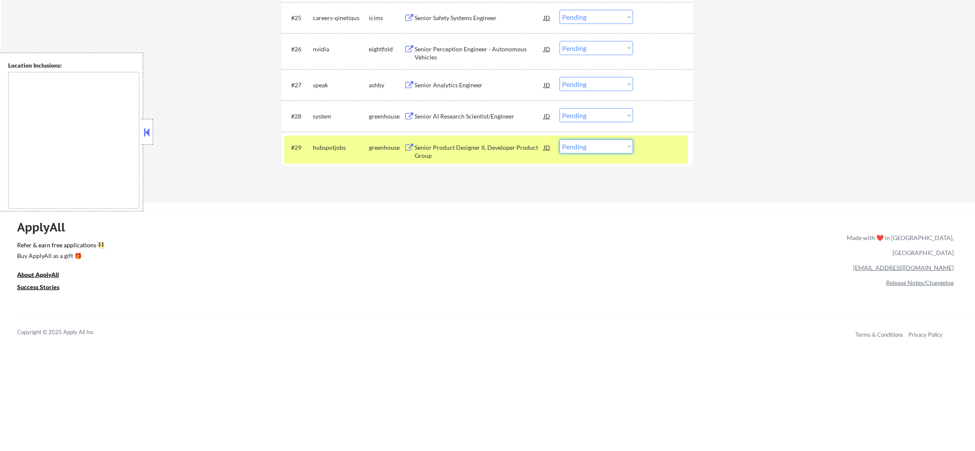
click at [571, 150] on select "Choose an option... Pending Applied Excluded (Questions) Excluded (Expired) Exc…" at bounding box center [597, 146] width 74 height 14
click at [560, 139] on select "Choose an option... Pending Applied Excluded (Questions) Excluded (Expired) Exc…" at bounding box center [597, 146] width 74 height 14
click at [361, 151] on div "hubspotjobs" at bounding box center [341, 146] width 56 height 15
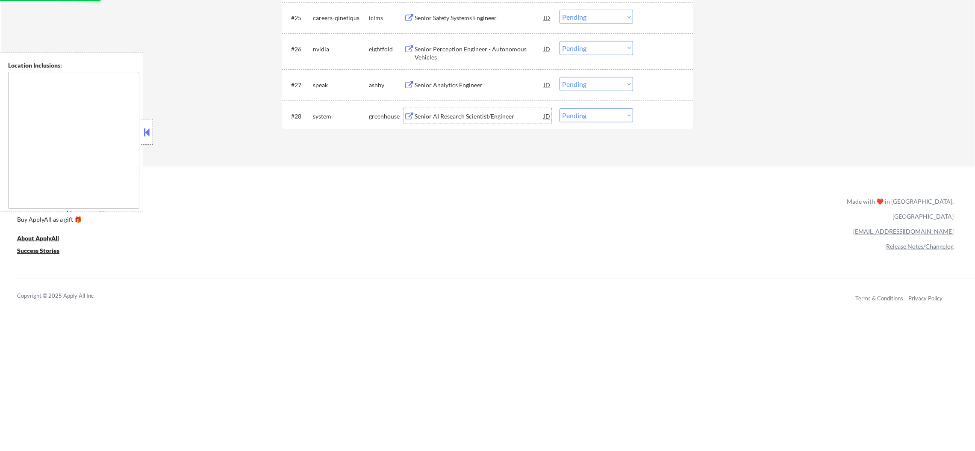
click at [490, 111] on div "Senior AI Research Scientist/Engineer" at bounding box center [479, 115] width 129 height 15
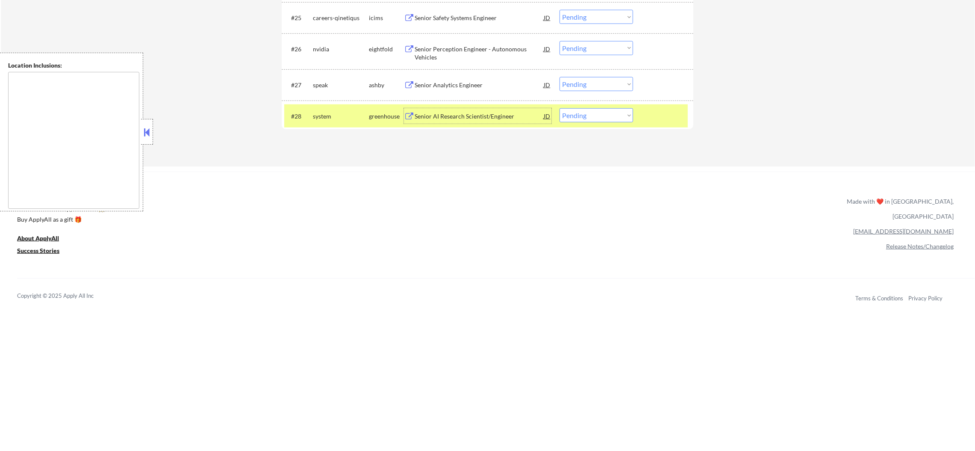
click at [597, 115] on select "Choose an option... Pending Applied Excluded (Questions) Excluded (Expired) Exc…" at bounding box center [597, 115] width 74 height 14
click at [560, 108] on select "Choose an option... Pending Applied Excluded (Questions) Excluded (Expired) Exc…" at bounding box center [597, 115] width 74 height 14
click at [340, 119] on div "system" at bounding box center [341, 116] width 56 height 9
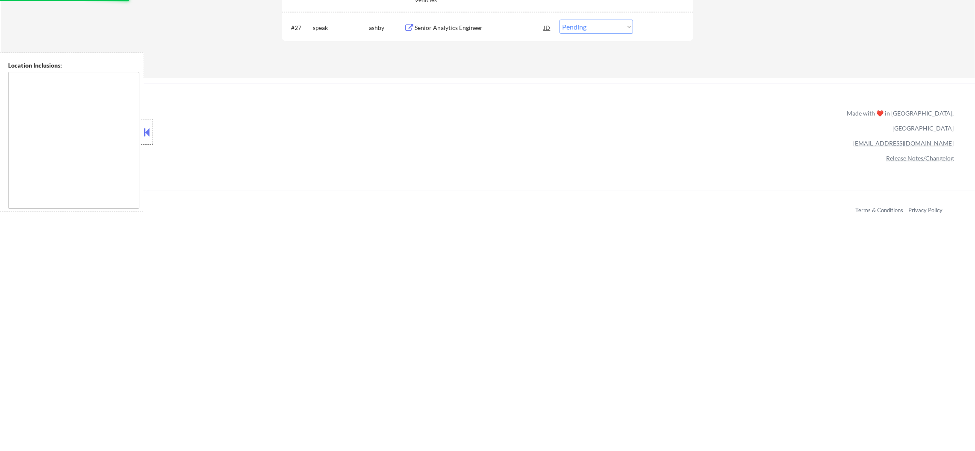
scroll to position [1209, 0]
click at [451, 17] on div "Senior Analytics Engineer" at bounding box center [479, 21] width 129 height 9
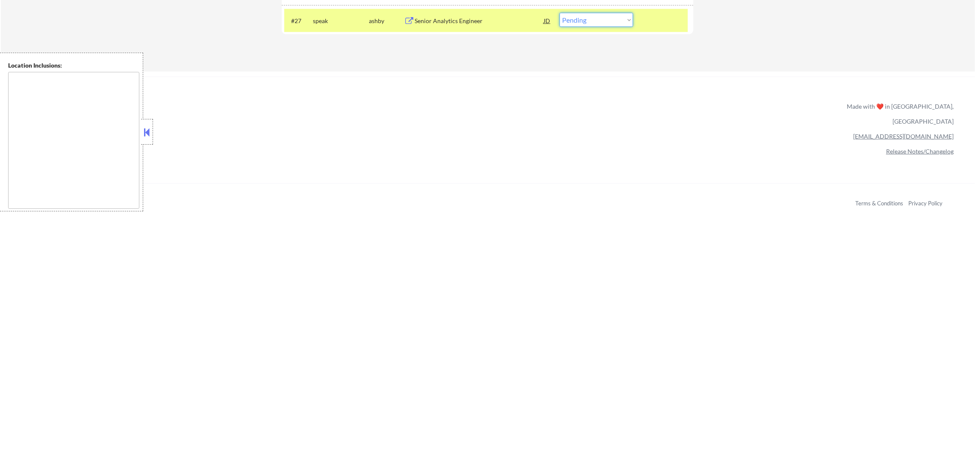
click at [589, 24] on select "Choose an option... Pending Applied Excluded (Questions) Excluded (Expired) Exc…" at bounding box center [597, 20] width 74 height 14
click at [560, 13] on select "Choose an option... Pending Applied Excluded (Questions) Excluded (Expired) Exc…" at bounding box center [597, 20] width 74 height 14
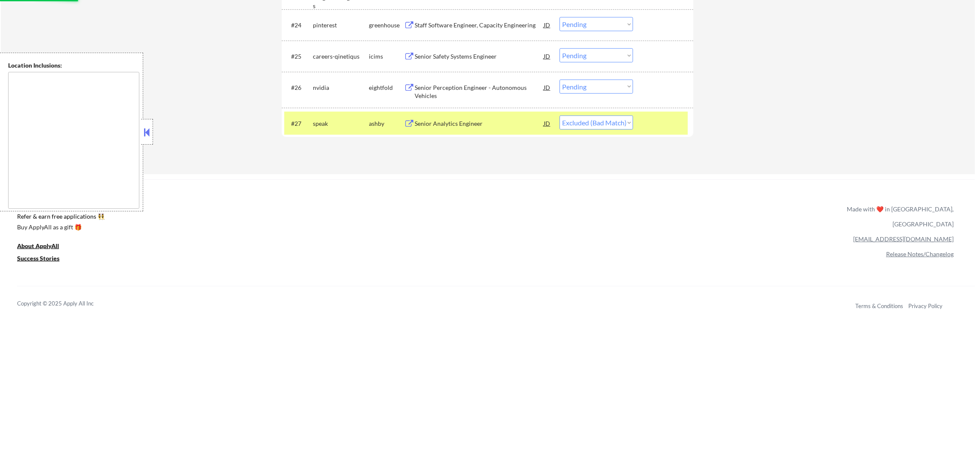
scroll to position [1060, 0]
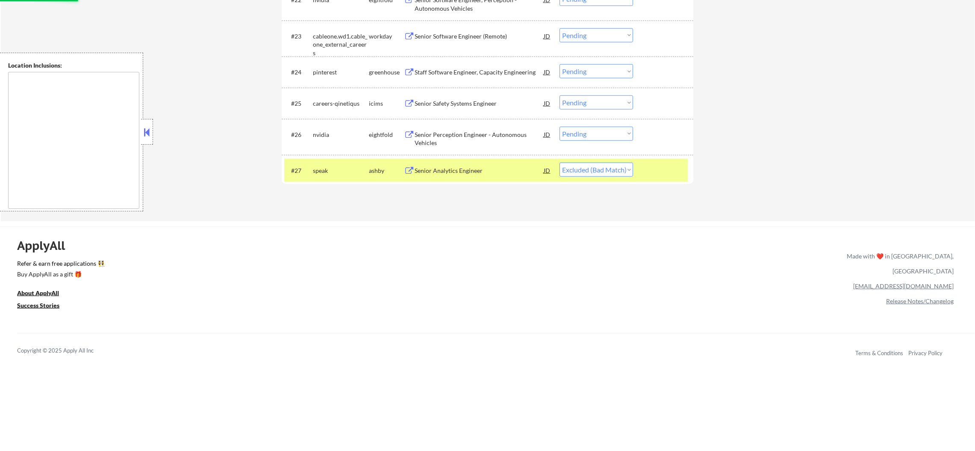
click at [324, 160] on div "#27 speak ashby Senior Analytics Engineer JD warning_amber Choose an option... …" at bounding box center [486, 170] width 404 height 23
